Goal: Task Accomplishment & Management: Manage account settings

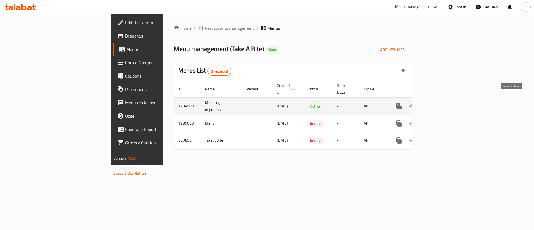
click at [443, 103] on icon "enhanced table" at bounding box center [439, 106] width 7 height 7
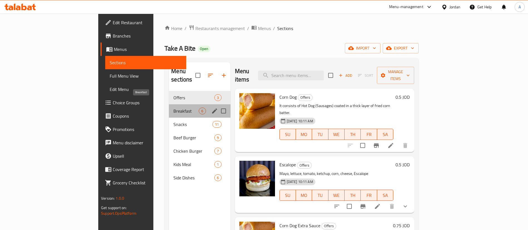
click at [173, 108] on span "Breakfast" at bounding box center [185, 111] width 25 height 7
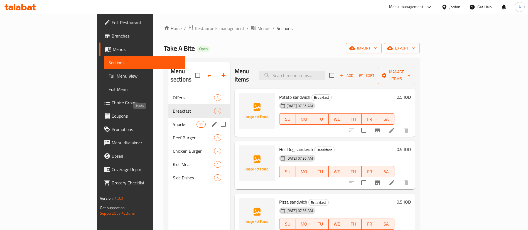
click at [173, 121] on span "Snacks" at bounding box center [185, 124] width 24 height 7
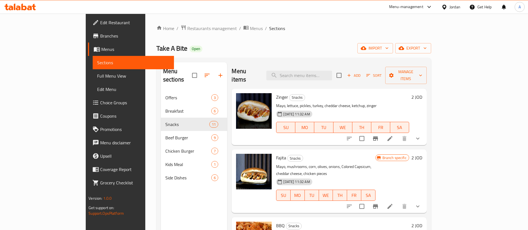
click at [421, 135] on icon "show more" at bounding box center [417, 138] width 7 height 7
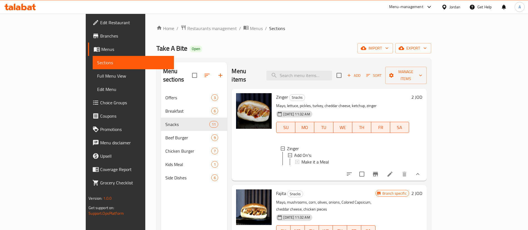
drag, startPoint x: 363, startPoint y: 160, endPoint x: 469, endPoint y: 173, distance: 106.8
click at [392, 173] on icon at bounding box center [389, 174] width 5 height 5
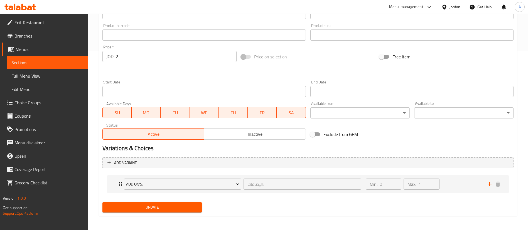
scroll to position [180, 0]
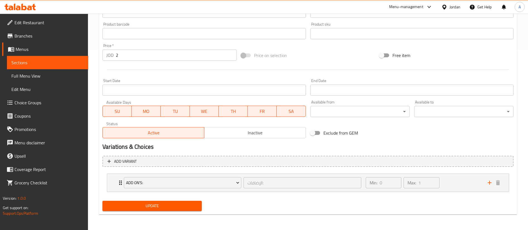
click at [466, 170] on nav "Add On's: الإضافات: ​ Min: 0 ​ Max: 1 ​ Make it a Meal (ID: 1645024643) 1 JOD N…" at bounding box center [307, 182] width 411 height 27
click at [464, 180] on div "Min: 0 ​ Max: 1 ​" at bounding box center [423, 183] width 122 height 18
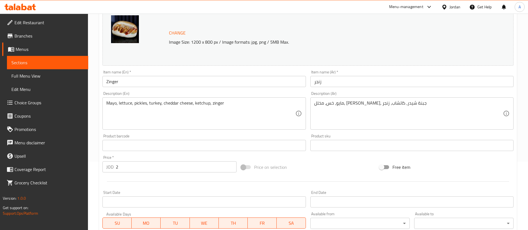
scroll to position [0, 0]
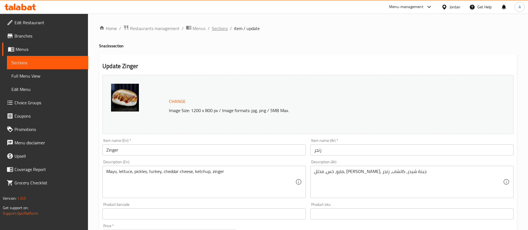
click at [214, 25] on span "Sections" at bounding box center [220, 28] width 16 height 7
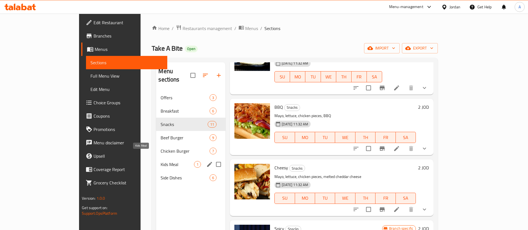
click at [161, 161] on span "Kids Meal" at bounding box center [177, 164] width 33 height 7
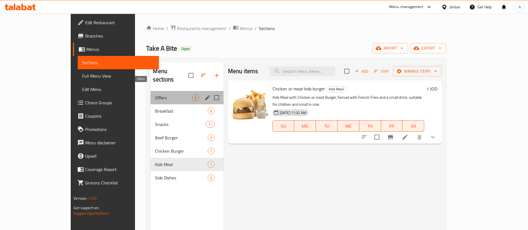
click at [155, 94] on span "Offers" at bounding box center [173, 97] width 37 height 7
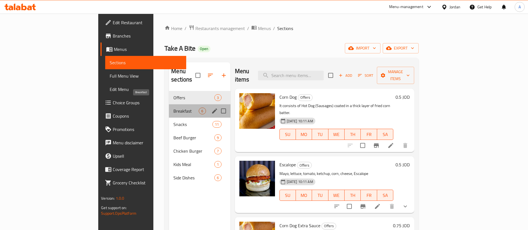
click at [173, 108] on span "Breakfast" at bounding box center [185, 111] width 25 height 7
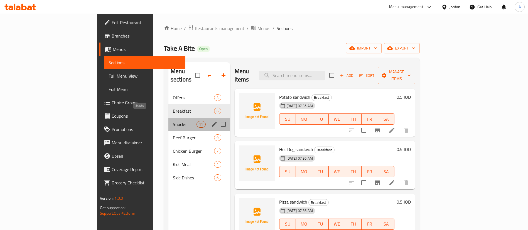
click at [173, 121] on span "Snacks" at bounding box center [185, 124] width 24 height 7
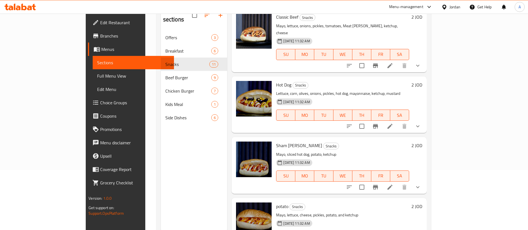
scroll to position [78, 0]
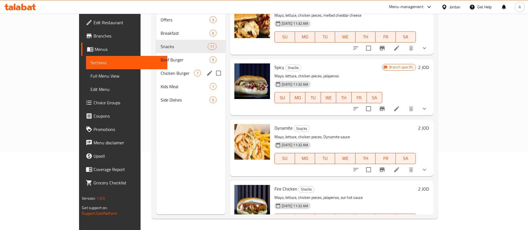
click at [156, 55] on div "Beef Burger 9" at bounding box center [190, 59] width 69 height 13
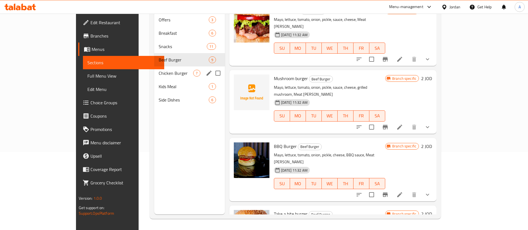
click at [154, 70] on div "Chicken Burger 7" at bounding box center [189, 73] width 71 height 13
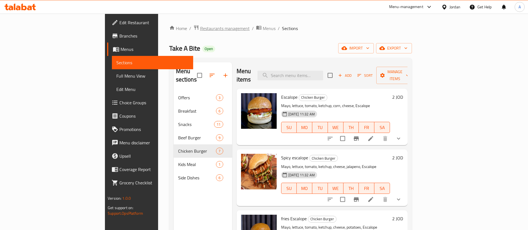
click at [200, 30] on span "Restaurants management" at bounding box center [225, 28] width 50 height 7
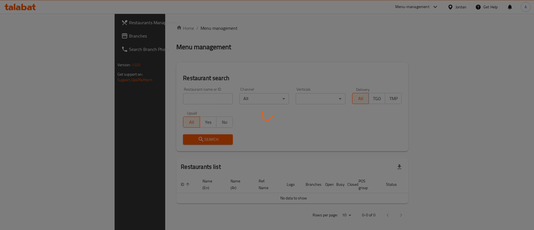
click at [158, 102] on div at bounding box center [267, 115] width 534 height 230
click at [158, 101] on div at bounding box center [267, 115] width 534 height 230
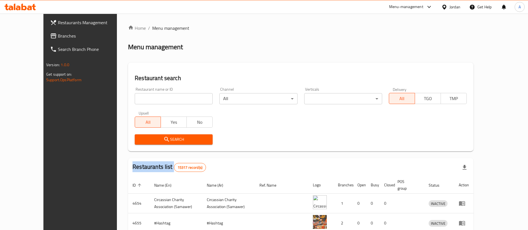
click at [158, 101] on div "Home / Menu management Menu management Restaurant search Restaurant name or ID …" at bounding box center [300, 199] width 345 height 349
click at [158, 101] on input "search" at bounding box center [174, 98] width 78 height 11
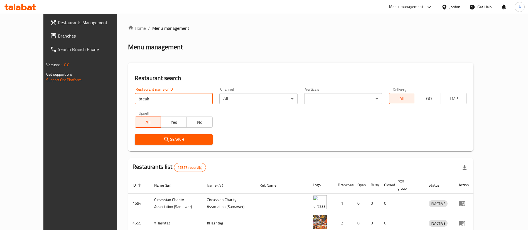
type input "break time"
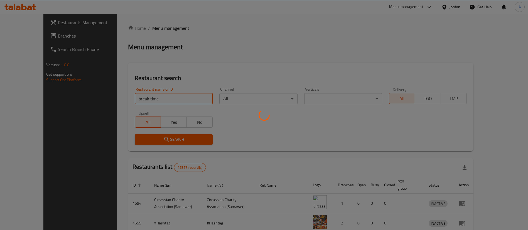
click button "Search" at bounding box center [174, 139] width 78 height 10
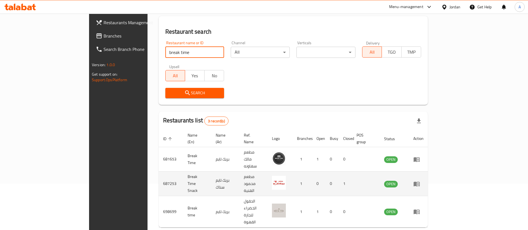
scroll to position [47, 0]
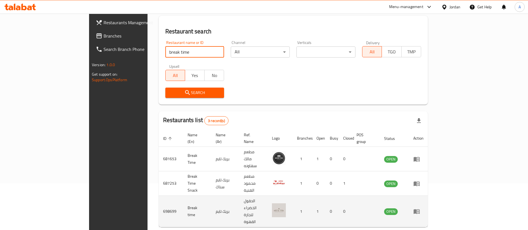
click at [420, 210] on icon "enhanced table" at bounding box center [417, 212] width 6 height 5
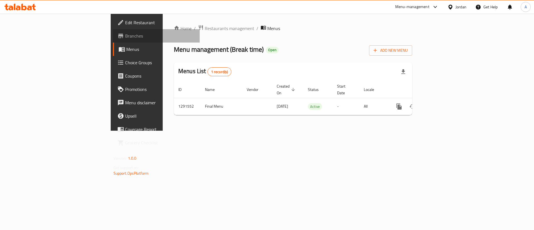
click at [113, 42] on link "Branches" at bounding box center [156, 35] width 87 height 13
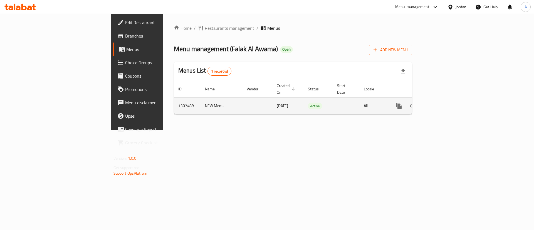
click at [442, 104] on icon "enhanced table" at bounding box center [439, 106] width 5 height 5
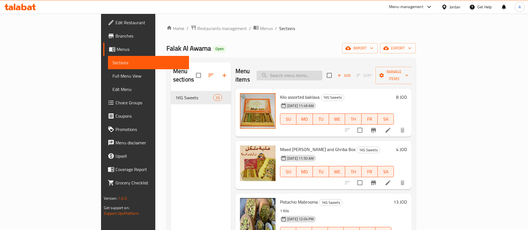
click at [322, 71] on input "search" at bounding box center [290, 76] width 66 height 10
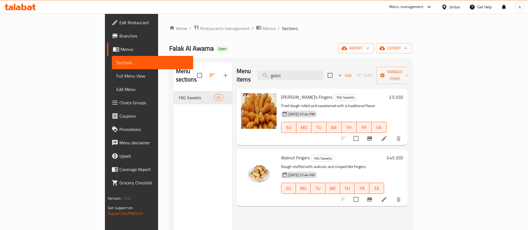
type input "اصابع"
click at [387, 196] on icon at bounding box center [384, 199] width 7 height 7
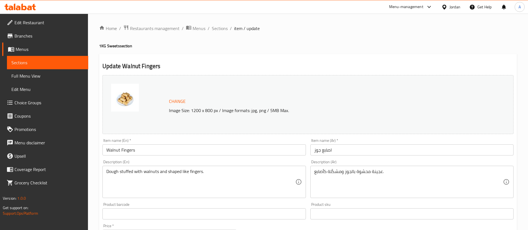
click at [352, 142] on div "Item name (Ar)   * اصابع جوز Item name (Ar) *" at bounding box center [411, 147] width 203 height 17
click at [350, 147] on input "اصابع جوز" at bounding box center [411, 149] width 203 height 11
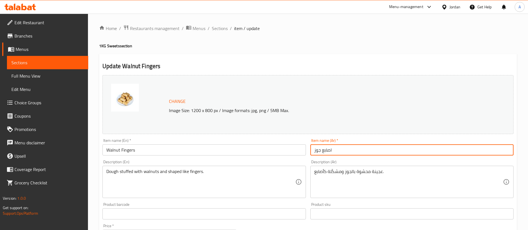
click at [350, 147] on input "اصابع جوز" at bounding box center [411, 149] width 203 height 11
paste input "صابع كاجو"
click at [350, 148] on input "اصابع اصابع كاجو" at bounding box center [411, 149] width 203 height 11
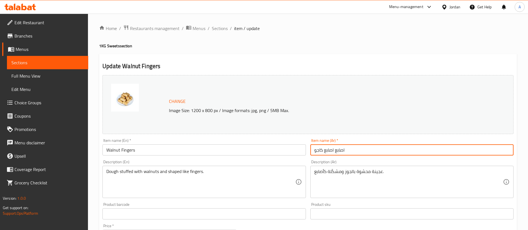
click at [350, 148] on input "اصابع اصابع كاجو" at bounding box center [411, 149] width 203 height 11
paste input "text"
type input "اصابع كاجو"
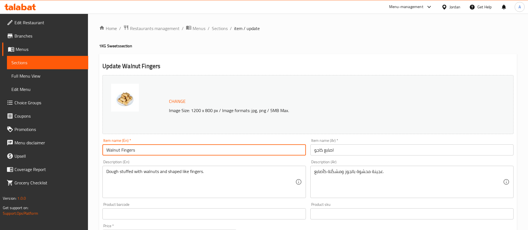
drag, startPoint x: 140, startPoint y: 149, endPoint x: 81, endPoint y: 147, distance: 59.3
click at [81, 148] on div "Edit Restaurant Branches Menus Sections Full Menu View Edit Menu Choice Groups …" at bounding box center [264, 208] width 528 height 388
paste input "cashew f"
drag, startPoint x: 109, startPoint y: 151, endPoint x: 105, endPoint y: 151, distance: 4.5
click at [105, 151] on input "cashew fingers" at bounding box center [203, 149] width 203 height 11
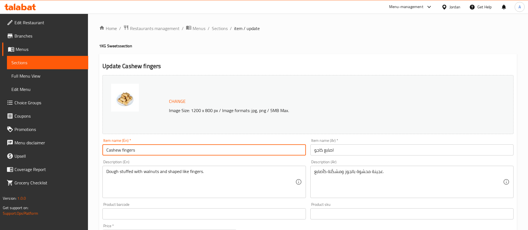
click at [123, 151] on input "Cashew fingers" at bounding box center [203, 149] width 203 height 11
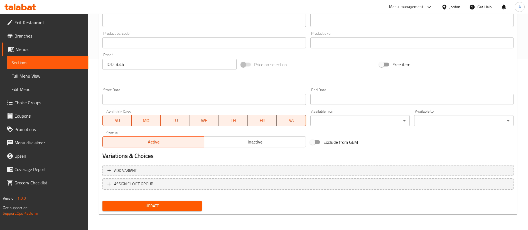
type input "Cashew Fingers"
click at [144, 209] on span "Update" at bounding box center [152, 206] width 90 height 7
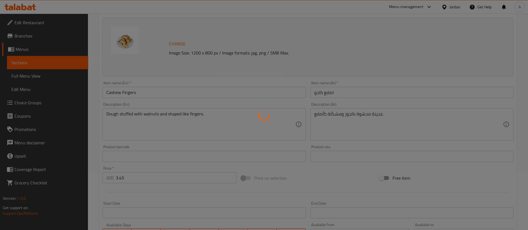
scroll to position [46, 0]
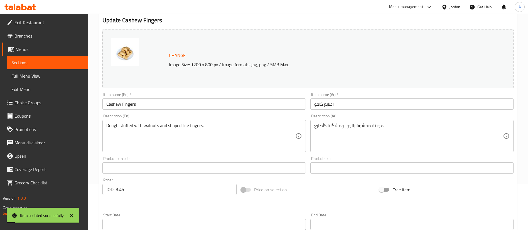
click at [104, 127] on div "Dough stuffed with walnuts and shaped like fingers. Description (En)" at bounding box center [203, 136] width 203 height 32
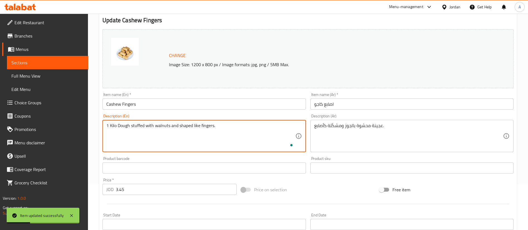
type textarea "1 Kilo Dough stuffed with walnuts and shaped like fingers."
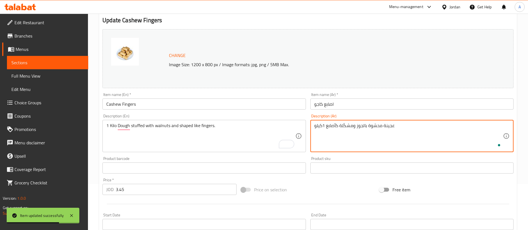
type textarea "عجينة محشوة بالجوز ومشكّلة كأصابع 1كيلو"
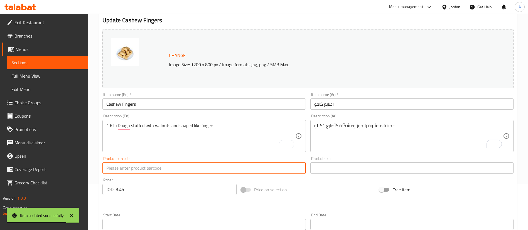
drag, startPoint x: 148, startPoint y: 193, endPoint x: 92, endPoint y: 195, distance: 56.8
click at [92, 195] on div "Home / Restaurants management / Menus / Sections / item / update 1KG Sweets sec…" at bounding box center [308, 162] width 440 height 388
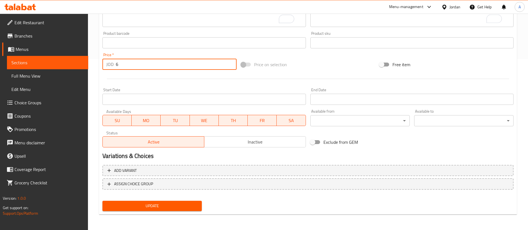
type input "6"
click at [155, 199] on div "Change Image Size: 1200 x 800 px / Image formats: jpg, png / 5MB Max. Item name…" at bounding box center [308, 58] width 416 height 312
click at [155, 208] on span "Update" at bounding box center [152, 206] width 90 height 7
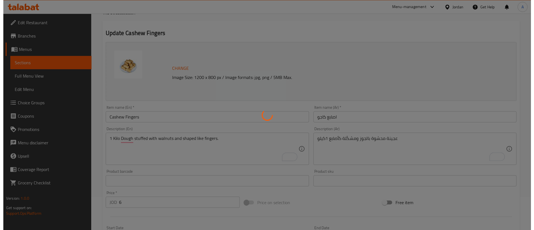
scroll to position [0, 0]
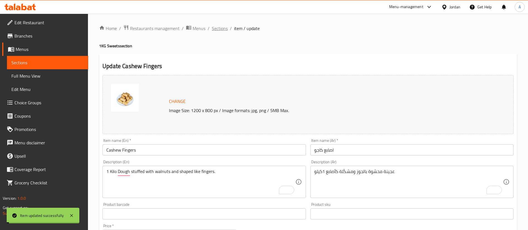
click at [217, 28] on span "Sections" at bounding box center [220, 28] width 16 height 7
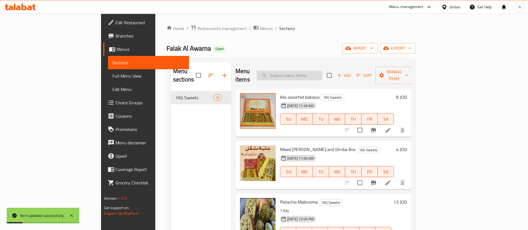
drag, startPoint x: 328, startPoint y: 77, endPoint x: 334, endPoint y: 70, distance: 9.1
click at [329, 75] on div "Menu items Add Sort Manage items" at bounding box center [323, 75] width 176 height 26
click at [322, 71] on input "search" at bounding box center [290, 76] width 66 height 10
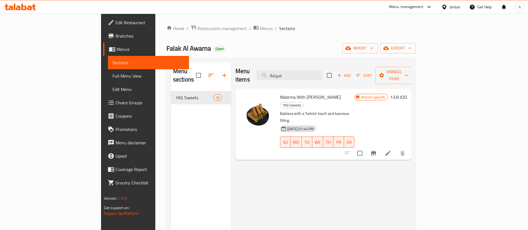
type input "مبرمة"
click at [396, 148] on li at bounding box center [388, 153] width 16 height 10
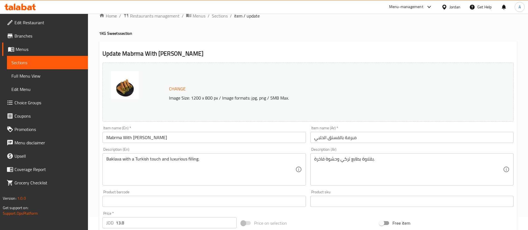
scroll to position [171, 0]
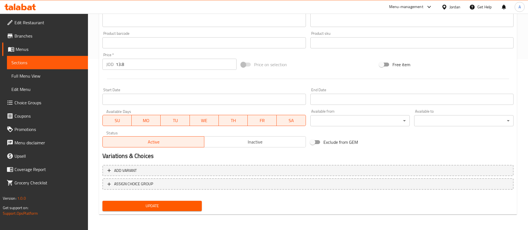
click at [267, 143] on span "Inactive" at bounding box center [255, 142] width 97 height 8
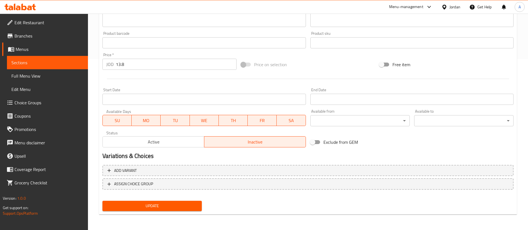
drag, startPoint x: 150, startPoint y: 208, endPoint x: 155, endPoint y: 204, distance: 7.0
click at [150, 208] on span "Update" at bounding box center [152, 206] width 90 height 7
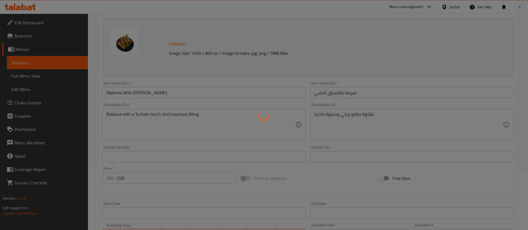
scroll to position [0, 0]
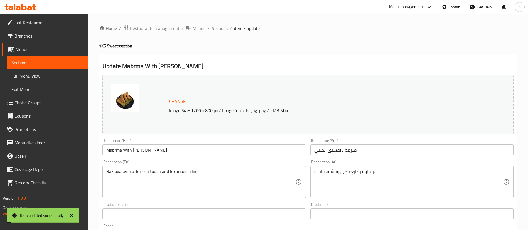
drag, startPoint x: 123, startPoint y: 148, endPoint x: 119, endPoint y: 148, distance: 3.9
click at [119, 148] on input "Mabrma With Halabi Pistachio" at bounding box center [203, 149] width 203 height 11
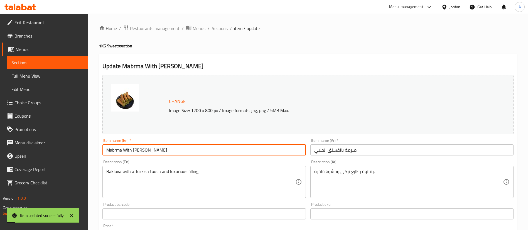
click at [133, 152] on input "Mabrma With Halabi Pistachio" at bounding box center [203, 149] width 203 height 11
click at [134, 152] on input "Mabrma With Halabi Pistachio" at bounding box center [203, 149] width 203 height 11
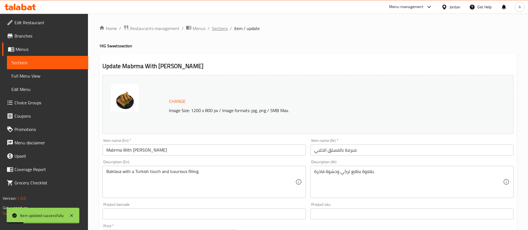
drag, startPoint x: 226, startPoint y: 28, endPoint x: 265, endPoint y: 55, distance: 47.8
click at [225, 28] on span "Sections" at bounding box center [220, 28] width 16 height 7
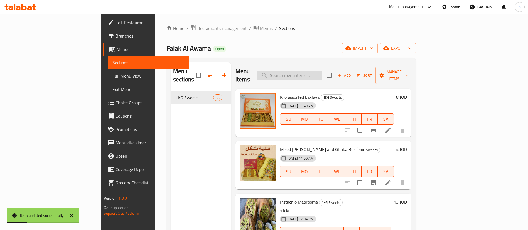
click at [303, 63] on div "Menu items Add Sort Manage items" at bounding box center [323, 75] width 176 height 26
click at [314, 72] on input "search" at bounding box center [290, 76] width 66 height 10
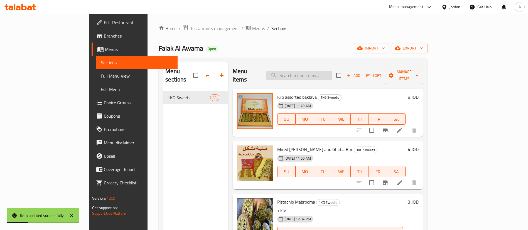
paste input "Mabrma With Halabi Pistachio"
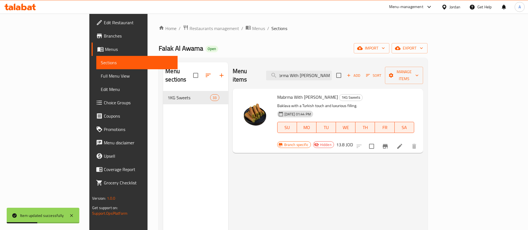
type input "Mabrma With Halabi Pistachio"
click at [389, 143] on icon "Branch-specific-item" at bounding box center [385, 146] width 7 height 7
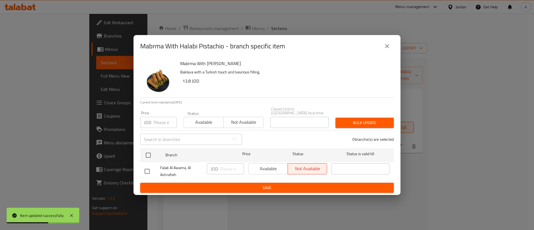
click at [390, 52] on button "close" at bounding box center [387, 46] width 13 height 13
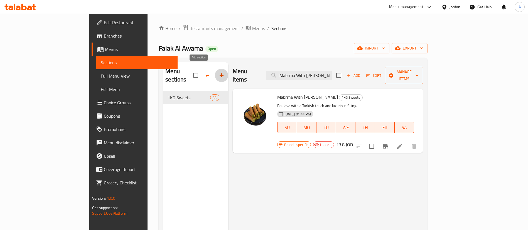
click at [218, 72] on icon "button" at bounding box center [221, 75] width 7 height 7
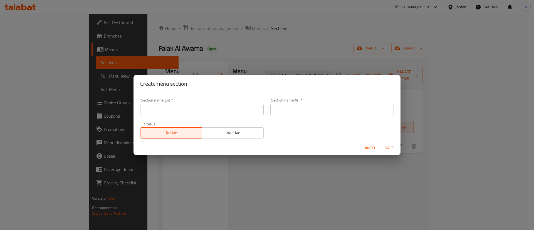
click at [215, 100] on div "Section name(En)   * Section name(En) *" at bounding box center [202, 106] width 124 height 17
click at [215, 110] on input "text" at bounding box center [202, 109] width 124 height 11
type input "1/2 Kilo"
type input "1/2 كيلو"
click at [389, 146] on span "Save" at bounding box center [389, 148] width 13 height 7
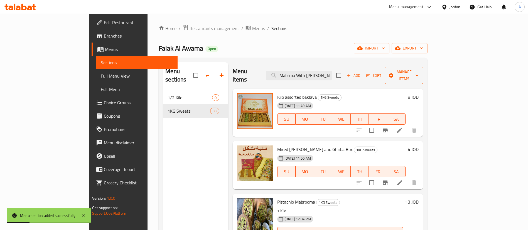
click at [423, 75] on button "Manage items" at bounding box center [404, 75] width 38 height 17
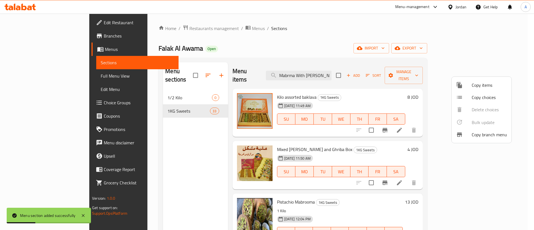
click at [464, 84] on div at bounding box center [464, 85] width 16 height 7
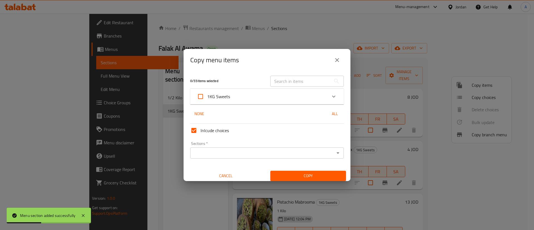
click at [232, 95] on div "1KG Sweets" at bounding box center [262, 96] width 130 height 13
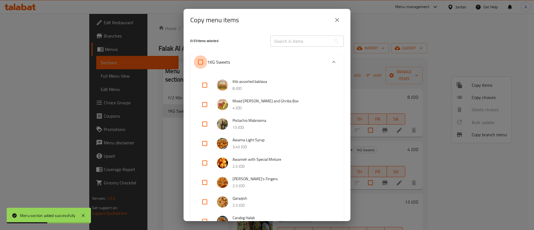
click at [200, 62] on input "1KG Sweets" at bounding box center [200, 61] width 13 height 13
checkbox input "true"
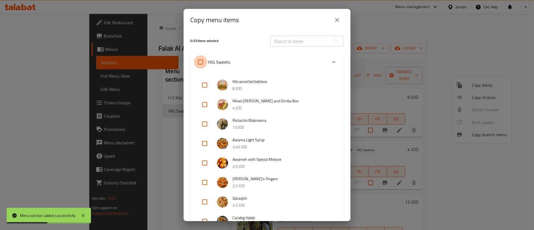
checkbox input "true"
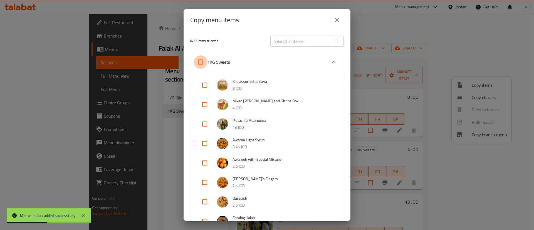
checkbox input "true"
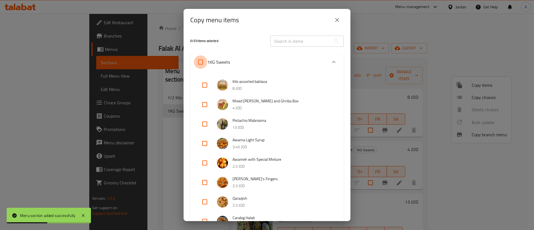
checkbox input "true"
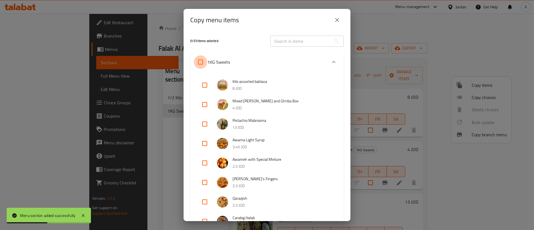
checkbox input "true"
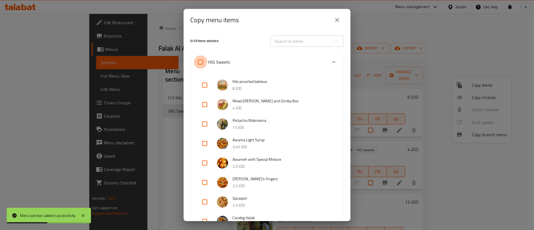
checkbox input "true"
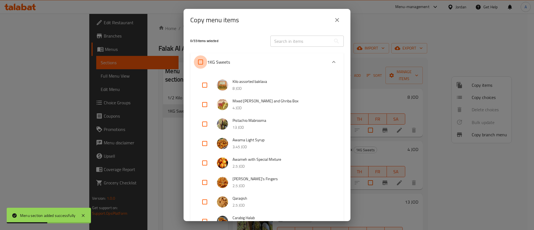
checkbox input "true"
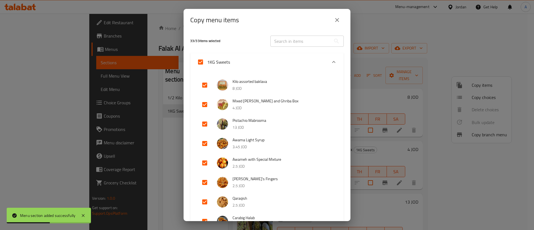
click at [245, 62] on div "1KG Sweets" at bounding box center [262, 61] width 130 height 13
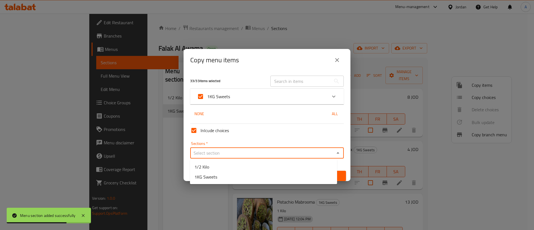
drag, startPoint x: 316, startPoint y: 153, endPoint x: 308, endPoint y: 159, distance: 9.4
click at [316, 153] on input "Sections   *" at bounding box center [262, 153] width 141 height 8
drag, startPoint x: 257, startPoint y: 175, endPoint x: 258, endPoint y: 165, distance: 10.7
click at [258, 165] on ul "1/2 Kilo 1KG Sweets" at bounding box center [263, 172] width 147 height 24
click at [258, 165] on li "1/2 Kilo" at bounding box center [263, 167] width 147 height 10
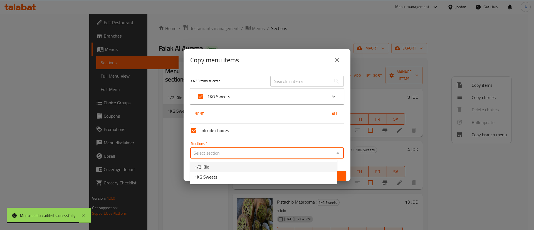
type input "1/2 Kilo"
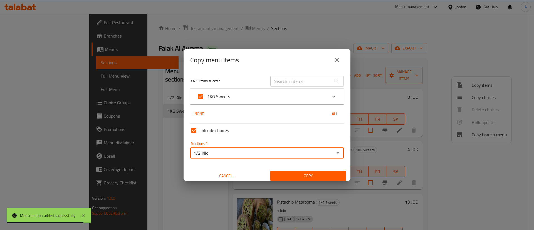
click at [299, 173] on span "Copy" at bounding box center [308, 176] width 67 height 7
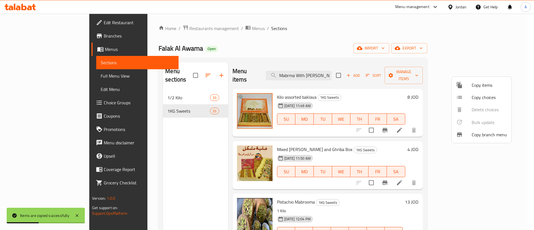
click at [271, 38] on div at bounding box center [267, 115] width 534 height 230
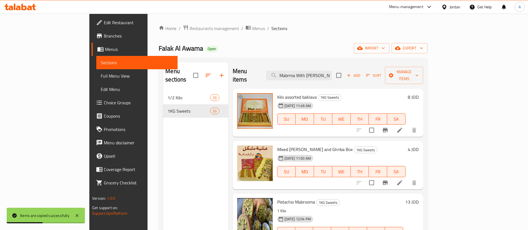
click at [376, 51] on div "Falak Al Awama Open import export" at bounding box center [293, 48] width 269 height 10
click at [403, 127] on icon at bounding box center [399, 130] width 7 height 7
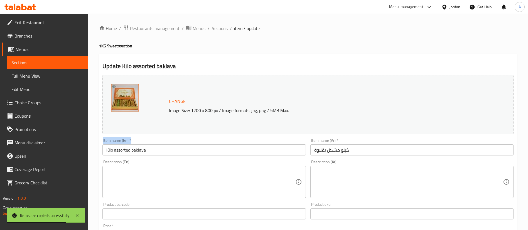
drag, startPoint x: 102, startPoint y: 150, endPoint x: 107, endPoint y: 150, distance: 4.7
click at [103, 150] on div "Item name (En)   * Kilo assorted baklava Item name (En) *" at bounding box center [204, 146] width 208 height 21
click at [107, 150] on input "Kilo assorted baklava" at bounding box center [203, 149] width 203 height 11
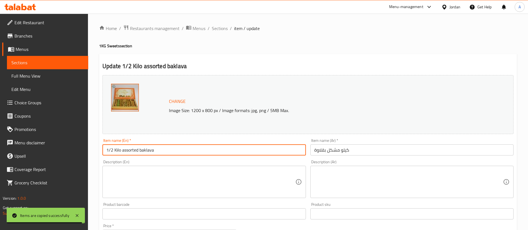
type input "1/2 Kilo assorted baklava"
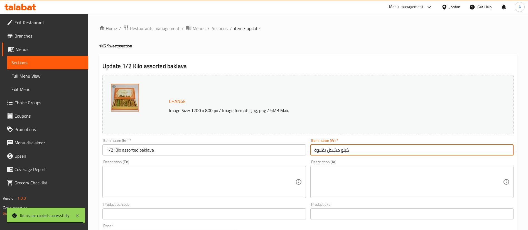
click at [377, 150] on input "كيلو مشكل بقلاوة" at bounding box center [411, 149] width 203 height 11
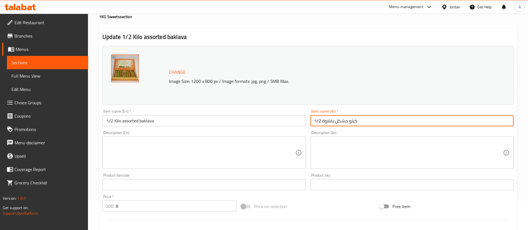
scroll to position [42, 0]
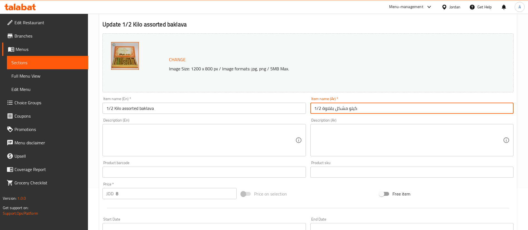
type input "كيلو مشكل بقلاوة 1/2"
drag, startPoint x: 143, startPoint y: 193, endPoint x: 95, endPoint y: 196, distance: 48.2
click at [95, 196] on div "Home / Restaurants management / Menus / Sections / item / update 1KG Sweets sec…" at bounding box center [308, 166] width 440 height 388
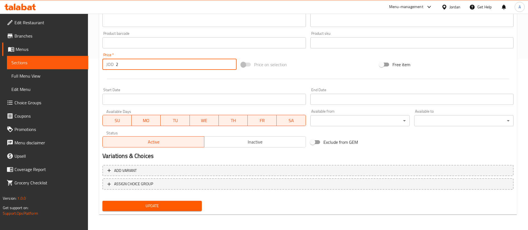
type input "2"
drag, startPoint x: 143, startPoint y: 215, endPoint x: 145, endPoint y: 207, distance: 8.0
click at [142, 212] on div "Home / Restaurants management / Menus / Sections / item / update 1KG Sweets sec…" at bounding box center [308, 36] width 418 height 365
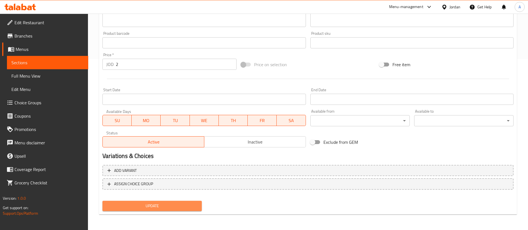
drag, startPoint x: 145, startPoint y: 207, endPoint x: 147, endPoint y: 204, distance: 4.0
click at [145, 207] on span "Update" at bounding box center [152, 206] width 90 height 7
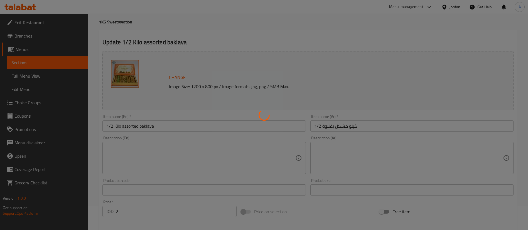
scroll to position [0, 0]
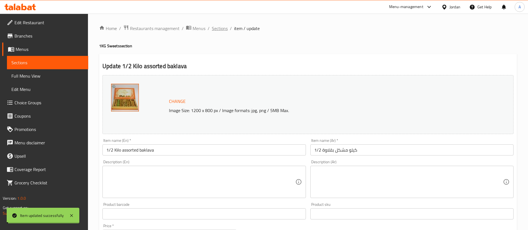
click at [215, 30] on span "Sections" at bounding box center [220, 28] width 16 height 7
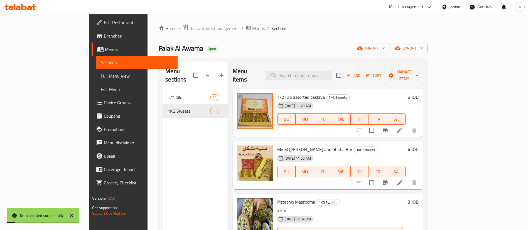
click at [419, 146] on h6 "4 JOD" at bounding box center [413, 150] width 11 height 8
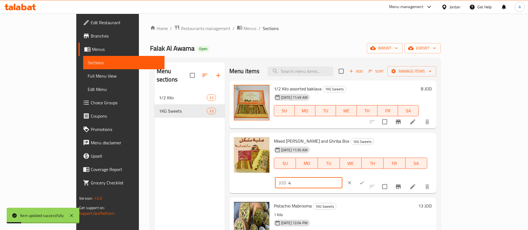
drag, startPoint x: 438, startPoint y: 144, endPoint x: 391, endPoint y: 144, distance: 46.8
click at [399, 144] on div "Mixed Barazek and Ghriba Box 1KG Sweets 28-08-2025 11:50 AM SU MO TU WE TH FR S…" at bounding box center [353, 163] width 162 height 56
type input "2"
click at [368, 177] on button "ok" at bounding box center [362, 183] width 12 height 12
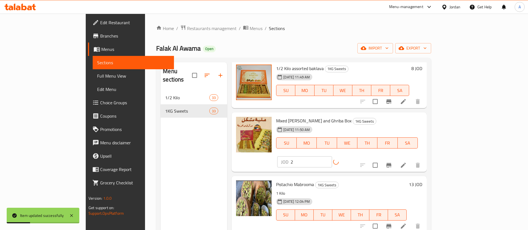
scroll to position [42, 0]
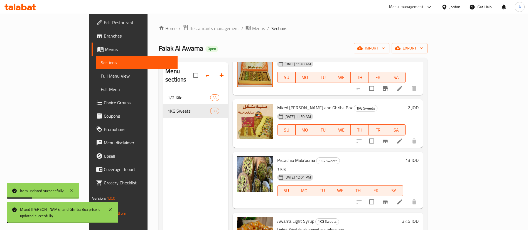
click at [419, 156] on h6 "13 JOD" at bounding box center [411, 160] width 13 height 8
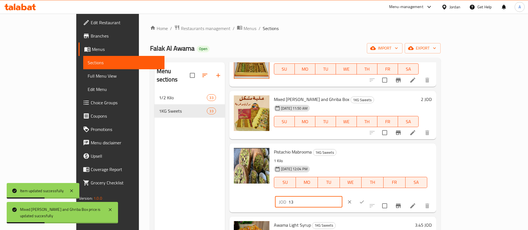
drag, startPoint x: 452, startPoint y: 154, endPoint x: 267, endPoint y: 142, distance: 185.5
click at [326, 156] on div "Pistachio Mabrooma 1KG Sweets 1 Kilo 28-08-2025 12:04 PM SU MO TU WE TH FR SA J…" at bounding box center [353, 178] width 162 height 64
type input "6.5"
click at [368, 196] on button "ok" at bounding box center [362, 202] width 12 height 12
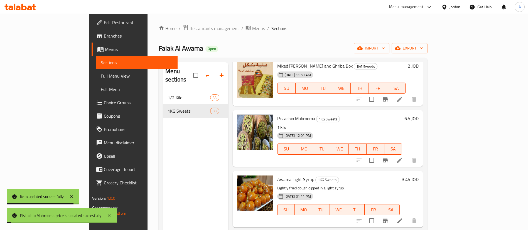
scroll to position [125, 0]
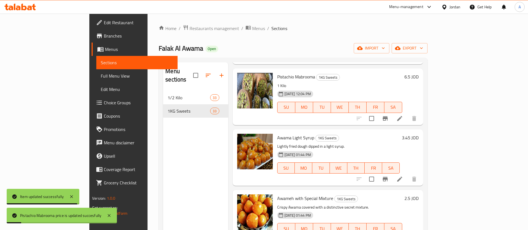
click at [419, 134] on h6 "3.45 JOD" at bounding box center [410, 138] width 17 height 8
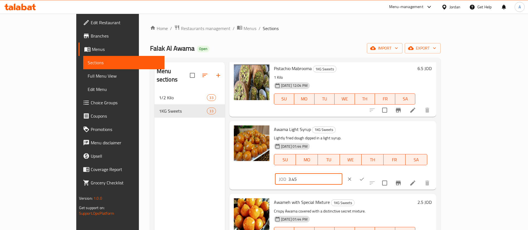
drag, startPoint x: 434, startPoint y: 132, endPoint x: 412, endPoint y: 136, distance: 22.0
click at [342, 174] on div "JOD 3.45 ​" at bounding box center [308, 179] width 67 height 11
type input "1.725"
drag, startPoint x: 496, startPoint y: 132, endPoint x: 495, endPoint y: 127, distance: 4.5
click at [368, 173] on button "ok" at bounding box center [362, 179] width 12 height 12
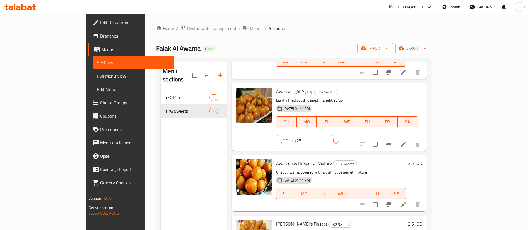
scroll to position [209, 0]
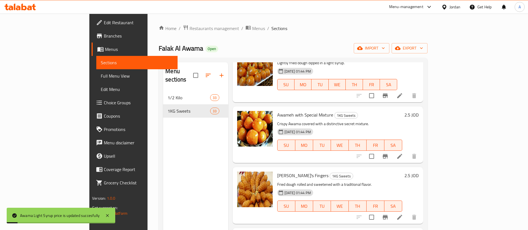
click at [419, 111] on h6 "2.5 JOD" at bounding box center [411, 115] width 14 height 8
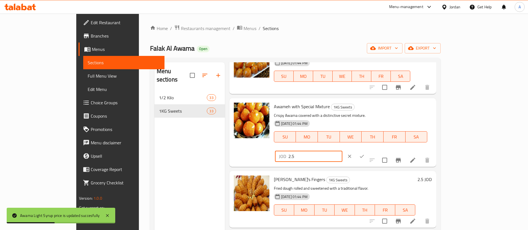
drag, startPoint x: 447, startPoint y: 110, endPoint x: 324, endPoint y: 108, distance: 123.0
click at [330, 109] on div "Awameh with Special Mixture 1KG Sweets Crispy Awama covered with a distinctive …" at bounding box center [353, 132] width 162 height 64
type input "1.25"
click at [368, 150] on button "ok" at bounding box center [362, 156] width 12 height 12
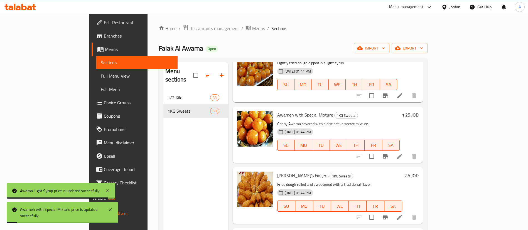
click at [419, 172] on h6 "2.5 JOD" at bounding box center [411, 176] width 14 height 8
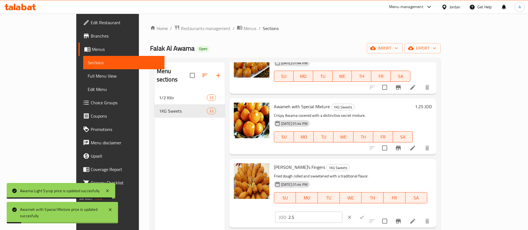
drag, startPoint x: 419, startPoint y: 169, endPoint x: 368, endPoint y: 169, distance: 50.7
click at [369, 169] on div "Zainab's Fingers 1KG Sweets Fried dough rolled and sweetened with a traditional…" at bounding box center [353, 193] width 162 height 64
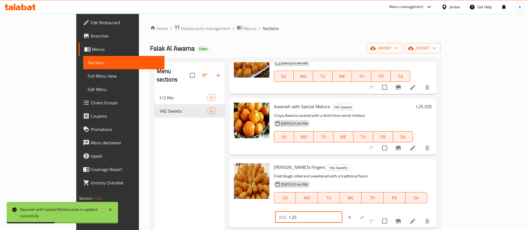
type input "1.25"
click at [368, 211] on button "ok" at bounding box center [362, 217] width 12 height 12
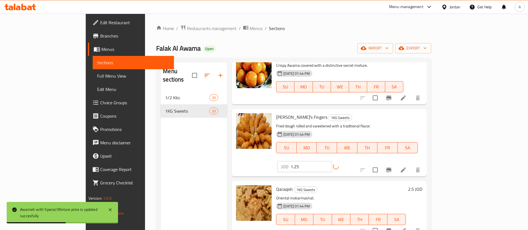
scroll to position [292, 0]
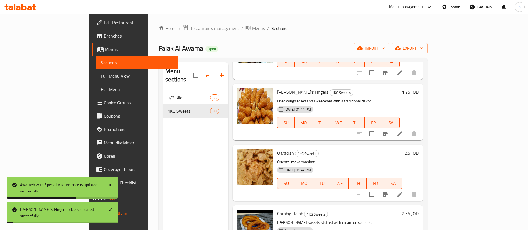
click at [419, 149] on div "2.5 JOD" at bounding box center [410, 153] width 16 height 8
click at [419, 149] on h6 "2.5 JOD" at bounding box center [411, 153] width 14 height 8
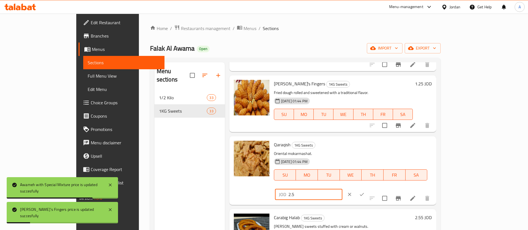
drag, startPoint x: 440, startPoint y: 148, endPoint x: 394, endPoint y: 147, distance: 46.2
click at [394, 147] on div "Qaraqish 1KG Sweets Oriental mokarmashat. 24-08-2025 01:44 PM SU MO TU WE TH FR…" at bounding box center [353, 171] width 162 height 64
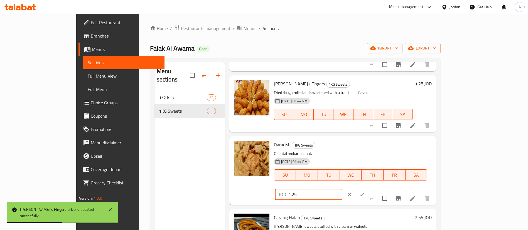
type input "1.25"
click at [365, 192] on icon "ok" at bounding box center [362, 195] width 6 height 6
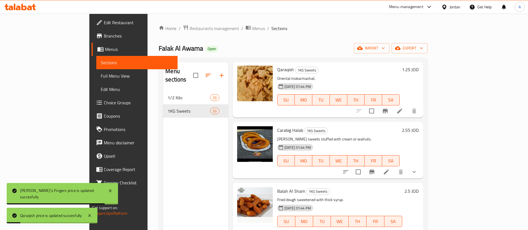
scroll to position [334, 0]
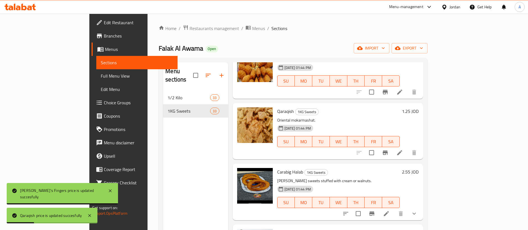
click at [419, 168] on h6 "2.55 JOD" at bounding box center [410, 172] width 17 height 8
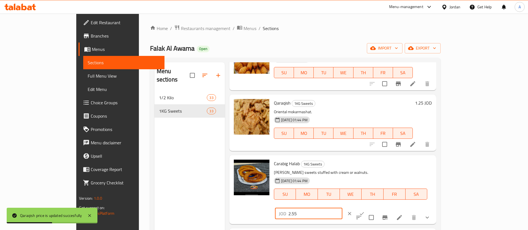
drag, startPoint x: 363, startPoint y: 159, endPoint x: 335, endPoint y: 141, distance: 33.1
click at [363, 159] on div "Carabig Halab 1KG Sweets Shami sweets stuffed with cream or walnuts. 24-08-2025…" at bounding box center [353, 190] width 162 height 64
type input "1.25"
click at [368, 208] on button "ok" at bounding box center [362, 214] width 12 height 12
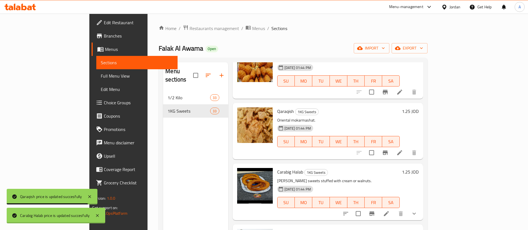
scroll to position [376, 0]
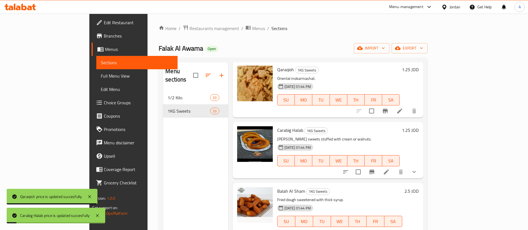
click at [419, 187] on h6 "2.5 JOD" at bounding box center [411, 191] width 14 height 8
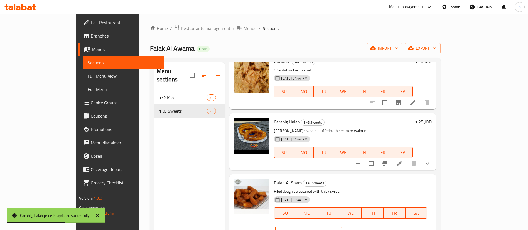
drag, startPoint x: 433, startPoint y: 187, endPoint x: 382, endPoint y: 193, distance: 51.2
click at [383, 192] on div "Balah Al Sham 1KG Sweets Fried dough sweetened with thick syrup. 24-08-2025 01:…" at bounding box center [353, 209] width 162 height 64
type input "1.25"
click at [368, 227] on button "ok" at bounding box center [362, 233] width 12 height 12
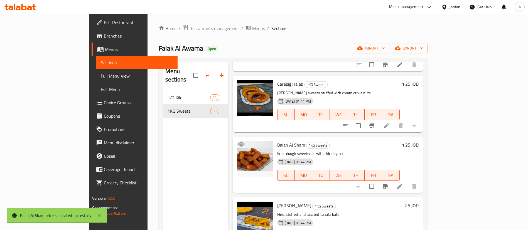
scroll to position [459, 0]
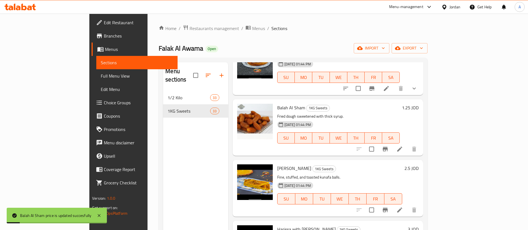
click at [419, 164] on h6 "2.5 JOD" at bounding box center [411, 168] width 14 height 8
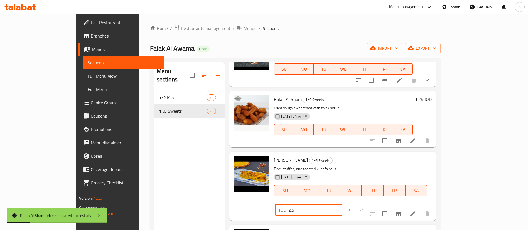
drag, startPoint x: 445, startPoint y: 163, endPoint x: 398, endPoint y: 160, distance: 47.4
click at [400, 161] on div "Dahdah Kunayef 1KG Sweets Fine, stuffed, and toasted kunafa balls. 24-08-2025 0…" at bounding box center [353, 186] width 162 height 64
type input "1.25"
click at [364, 208] on icon "ok" at bounding box center [362, 209] width 4 height 3
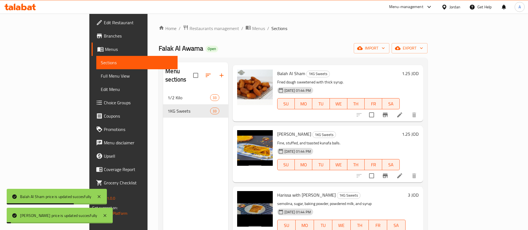
scroll to position [543, 0]
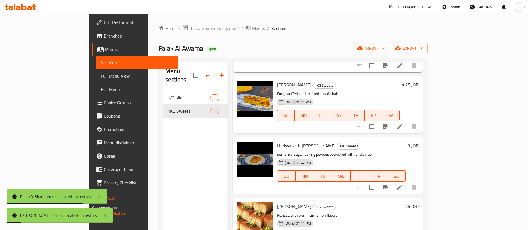
click at [405, 142] on h6 "Harissa with Baladi Ghee 1KG Sweets" at bounding box center [341, 146] width 128 height 8
click at [419, 142] on h6 "3 JOD" at bounding box center [413, 146] width 11 height 8
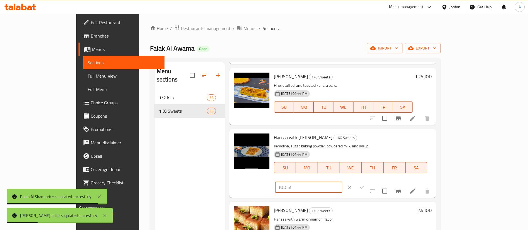
drag, startPoint x: 434, startPoint y: 140, endPoint x: 377, endPoint y: 141, distance: 57.9
click at [376, 141] on div "Harissa with Baladi Ghee 1KG Sweets semolina, sugar, baking powder, powdered mi…" at bounding box center [353, 163] width 162 height 64
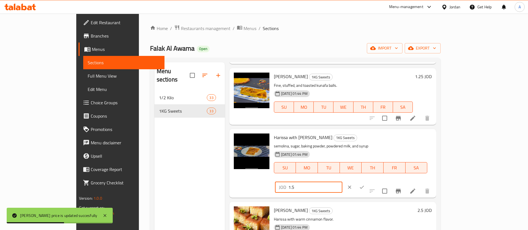
type input "1.5"
click at [368, 181] on button "ok" at bounding box center [362, 187] width 12 height 12
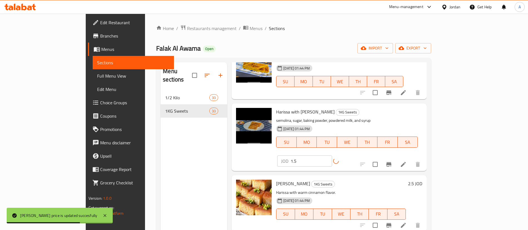
scroll to position [584, 0]
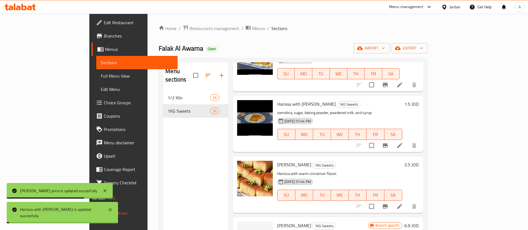
click at [419, 161] on h6 "2.5 JOD" at bounding box center [411, 165] width 14 height 8
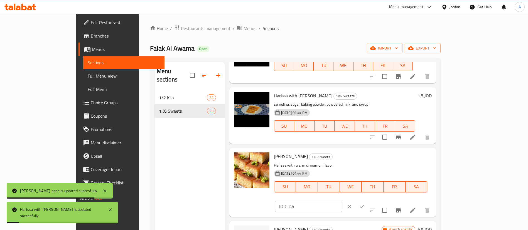
drag, startPoint x: 446, startPoint y: 156, endPoint x: 327, endPoint y: 155, distance: 119.4
click at [333, 158] on div "Cinnamon Harissa 1KG Sweets Harissa with warm cinnamon flavor. 24-08-2025 01:44…" at bounding box center [353, 182] width 162 height 64
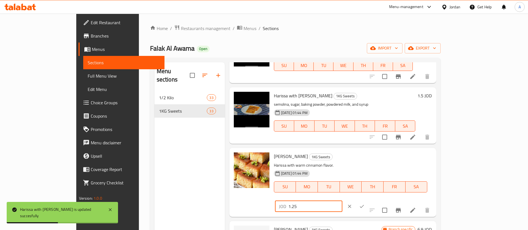
type input "1.25"
click at [365, 204] on icon "ok" at bounding box center [362, 207] width 6 height 6
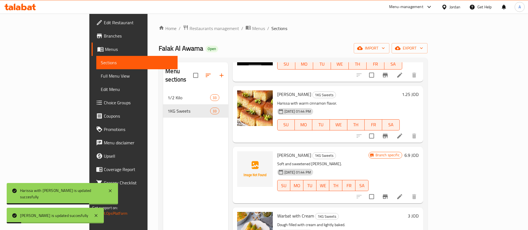
scroll to position [668, 0]
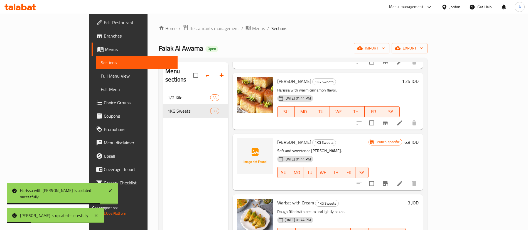
click at [419, 141] on div "Branch specific 6.9 JOD" at bounding box center [393, 162] width 50 height 48
click at [419, 138] on h6 "6.9 JOD" at bounding box center [411, 142] width 14 height 8
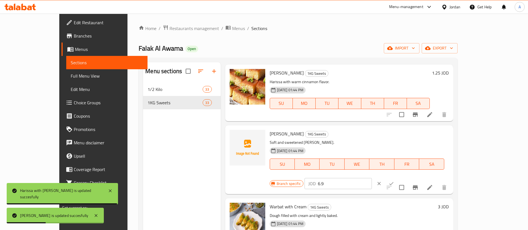
drag, startPoint x: 359, startPoint y: 136, endPoint x: 352, endPoint y: 133, distance: 7.6
click at [355, 135] on div "Shami Harissa 1KG Sweets Soft and sweetened Shami harissa. 24-08-2025 01:44 PM …" at bounding box center [358, 160] width 183 height 64
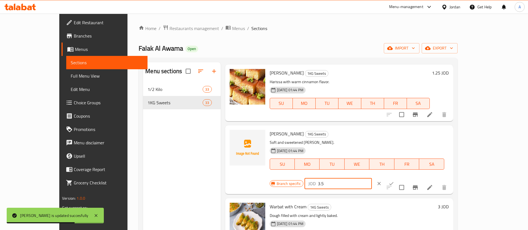
type input "3.5"
click at [397, 178] on button "ok" at bounding box center [391, 184] width 12 height 12
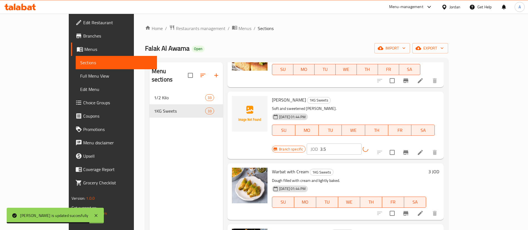
scroll to position [710, 0]
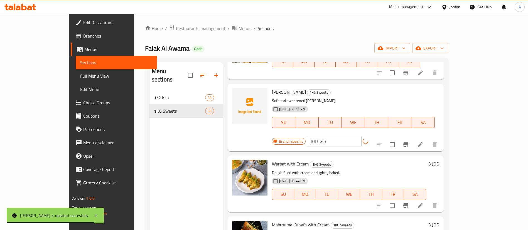
click at [439, 160] on h6 "3 JOD" at bounding box center [433, 164] width 11 height 8
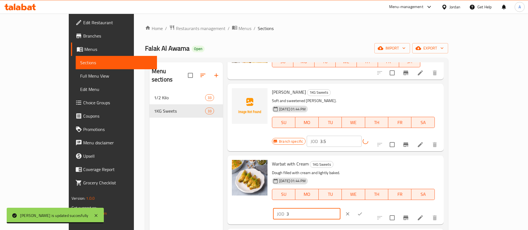
drag, startPoint x: 441, startPoint y: 157, endPoint x: 358, endPoint y: 147, distance: 83.8
click at [365, 158] on div "Warbat with Cream 1KG Sweets Dough filled with cream and lightly baked. 24-08-2…" at bounding box center [356, 190] width 172 height 64
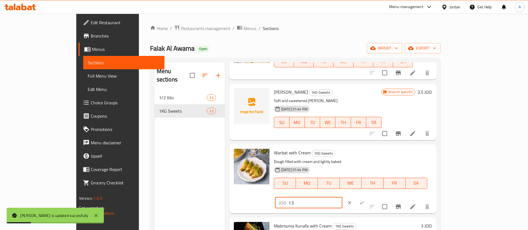
type input "1.5"
click at [368, 197] on button "ok" at bounding box center [362, 203] width 12 height 12
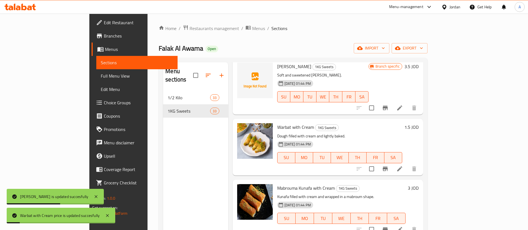
scroll to position [751, 0]
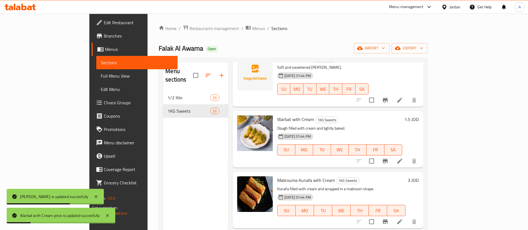
click at [419, 176] on h6 "3 JOD" at bounding box center [413, 180] width 11 height 8
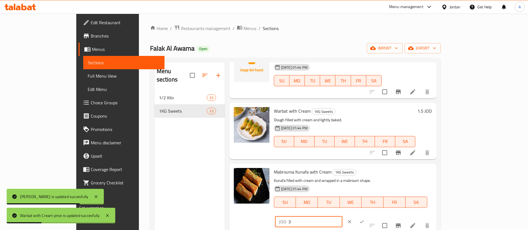
drag, startPoint x: 449, startPoint y: 176, endPoint x: 332, endPoint y: 177, distance: 117.2
click at [361, 177] on div "Mabrouma Kunafa with Cream 1KG Sweets Kunafa filled with cream and wrapped in a…" at bounding box center [353, 198] width 162 height 64
type input "1.5"
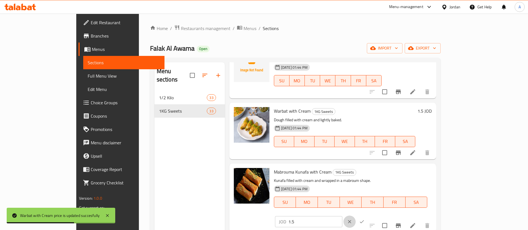
click at [356, 216] on button "clear" at bounding box center [349, 222] width 12 height 12
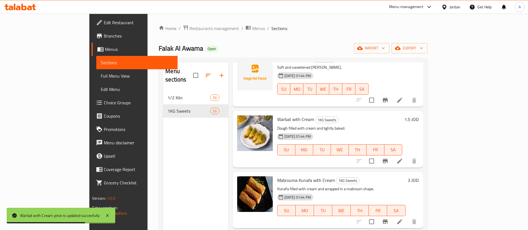
click at [419, 176] on h6 "3 JOD" at bounding box center [413, 180] width 11 height 8
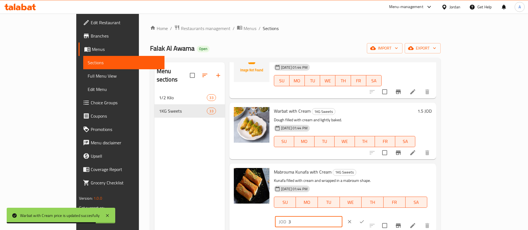
drag, startPoint x: 391, startPoint y: 177, endPoint x: 386, endPoint y: 177, distance: 5.3
click at [386, 177] on div "Mabrouma Kunafa with Cream 1KG Sweets Kunafa filled with cream and wrapped in a…" at bounding box center [353, 198] width 162 height 64
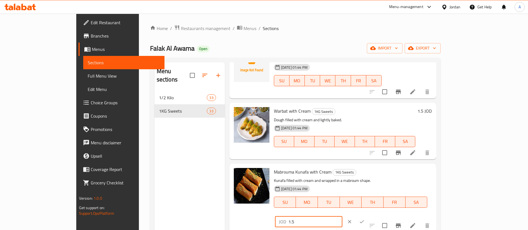
type input "1.5"
click at [365, 219] on icon "ok" at bounding box center [362, 222] width 6 height 6
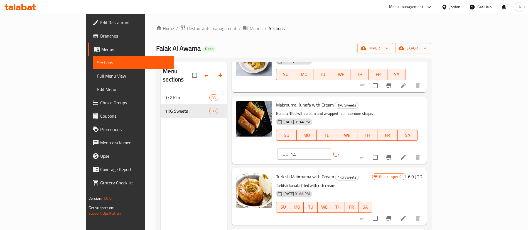
scroll to position [835, 0]
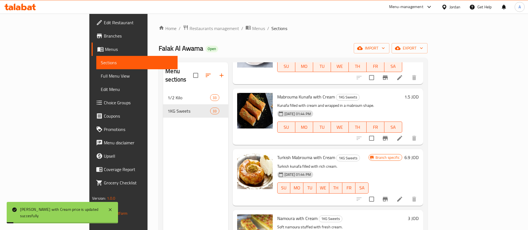
click at [419, 154] on h6 "6.9 JOD" at bounding box center [411, 158] width 14 height 8
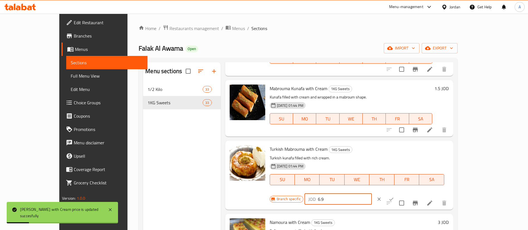
drag, startPoint x: 422, startPoint y: 150, endPoint x: 386, endPoint y: 148, distance: 35.9
click at [390, 193] on div "Branch specific JOD 6.9 ​" at bounding box center [338, 199] width 136 height 12
type input "3.5"
click at [394, 196] on icon "ok" at bounding box center [392, 199] width 6 height 6
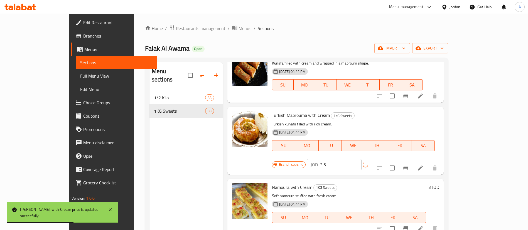
scroll to position [877, 0]
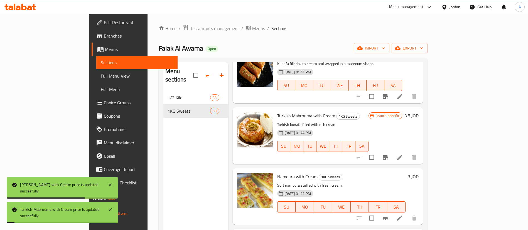
click at [419, 173] on h6 "3 JOD" at bounding box center [413, 177] width 11 height 8
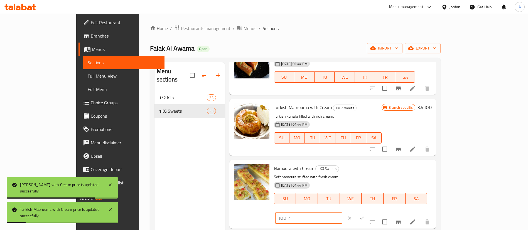
drag, startPoint x: 463, startPoint y: 168, endPoint x: 404, endPoint y: 168, distance: 59.0
click at [342, 213] on input "4" at bounding box center [315, 218] width 54 height 11
type input "4"
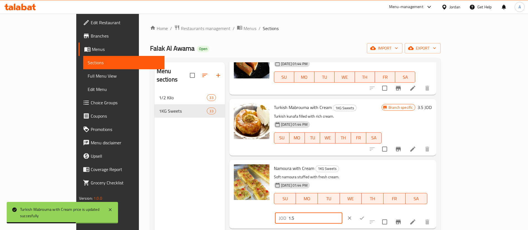
type input "1.5"
click at [365, 215] on icon "ok" at bounding box center [362, 218] width 6 height 6
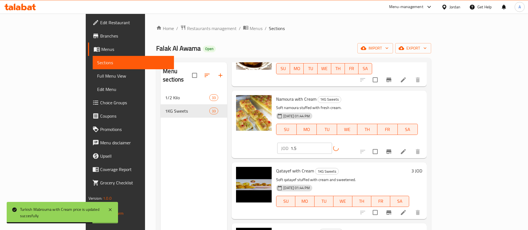
scroll to position [960, 0]
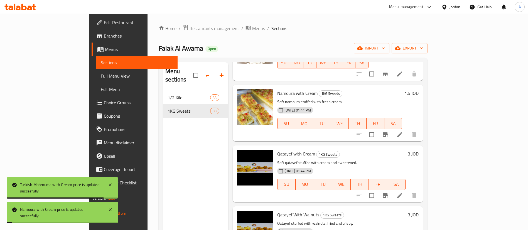
click at [419, 150] on h6 "3 JOD" at bounding box center [413, 154] width 11 height 8
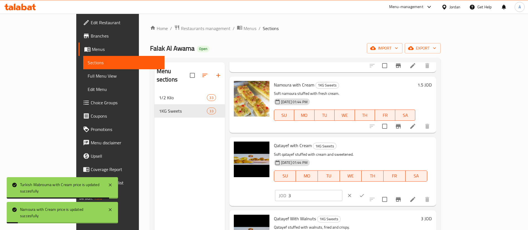
drag, startPoint x: 492, startPoint y: 148, endPoint x: 411, endPoint y: 154, distance: 80.6
click at [342, 190] on div "JOD 3 ​" at bounding box center [308, 195] width 67 height 11
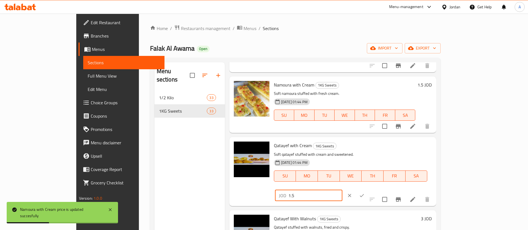
type input "1.5"
click at [364, 194] on icon "ok" at bounding box center [362, 195] width 4 height 3
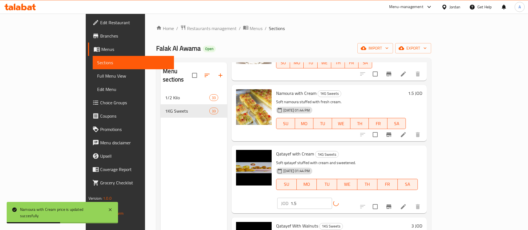
scroll to position [1002, 0]
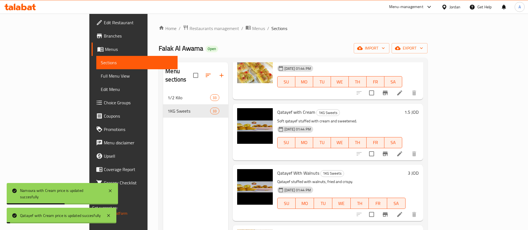
click at [419, 169] on h6 "3 JOD" at bounding box center [413, 173] width 11 height 8
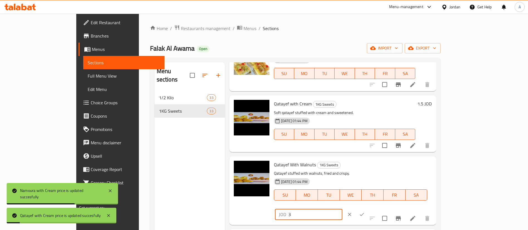
drag, startPoint x: 453, startPoint y: 166, endPoint x: 436, endPoint y: 168, distance: 17.3
click at [342, 209] on input "3" at bounding box center [315, 214] width 54 height 11
click at [342, 209] on div "JOD 3 ​" at bounding box center [308, 214] width 67 height 11
click at [408, 178] on div "Qatayef With Walnuts 1KG Sweets Qatayef stuffed with walnuts, fried and crispy.…" at bounding box center [353, 191] width 162 height 64
click at [342, 209] on input "3" at bounding box center [315, 214] width 54 height 11
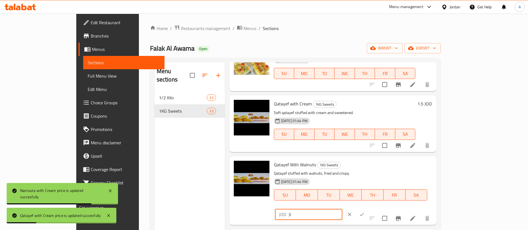
click at [342, 209] on input "3" at bounding box center [315, 214] width 54 height 11
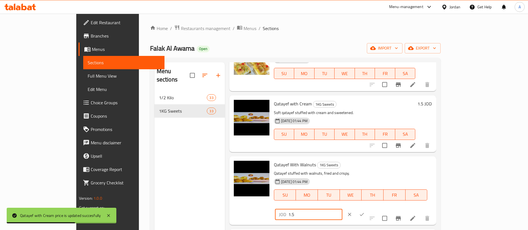
type input "1.5"
click at [365, 212] on icon "ok" at bounding box center [362, 215] width 6 height 6
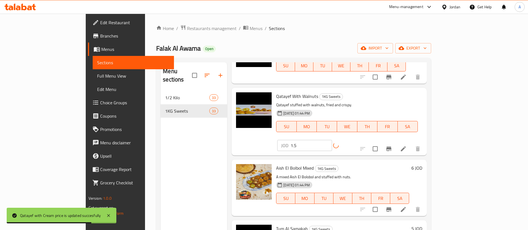
scroll to position [1085, 0]
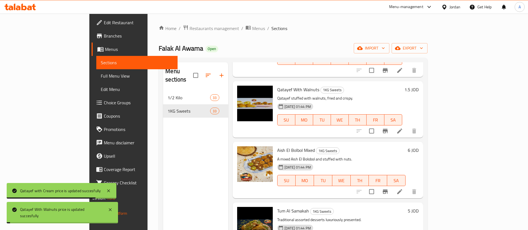
click at [419, 146] on h6 "6 JOD" at bounding box center [413, 150] width 11 height 8
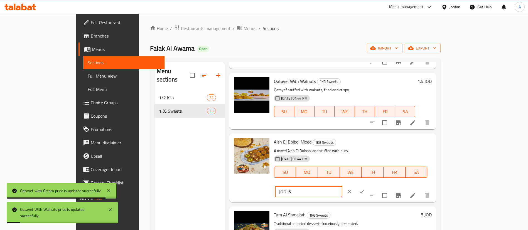
drag, startPoint x: 452, startPoint y: 146, endPoint x: 413, endPoint y: 152, distance: 39.3
click at [376, 186] on div "JOD 6 ​" at bounding box center [325, 192] width 102 height 12
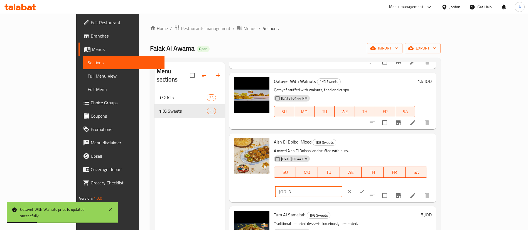
type input "3"
click at [365, 189] on icon "ok" at bounding box center [362, 192] width 6 height 6
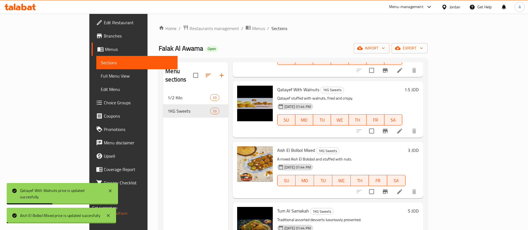
scroll to position [1169, 0]
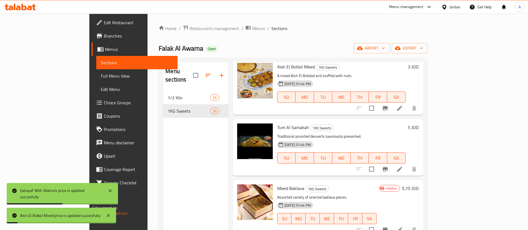
click at [419, 124] on h6 "5 JOD" at bounding box center [413, 128] width 11 height 8
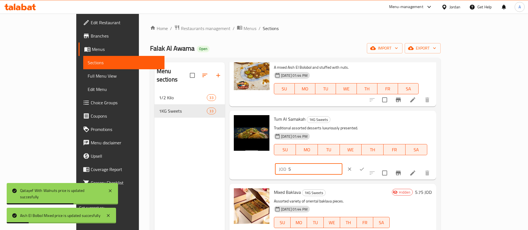
drag, startPoint x: 454, startPoint y: 121, endPoint x: 360, endPoint y: 126, distance: 93.7
click at [363, 127] on div "Tum Al Samakah 1KG Sweets Traditional assorted desserts luxuriously presented. …" at bounding box center [353, 145] width 162 height 64
type input "2.5"
click at [368, 163] on button "ok" at bounding box center [362, 169] width 12 height 12
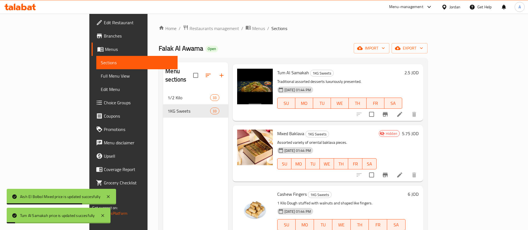
scroll to position [1211, 0]
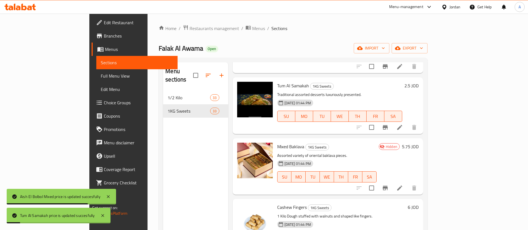
click at [419, 143] on h6 "5.75 JOD" at bounding box center [410, 147] width 17 height 8
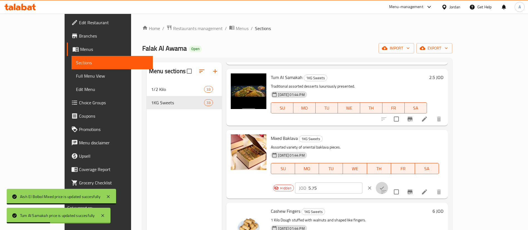
click at [385, 185] on icon "ok" at bounding box center [382, 188] width 6 height 6
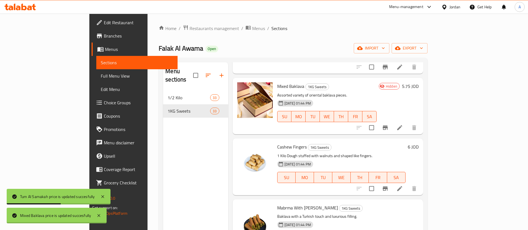
scroll to position [1294, 0]
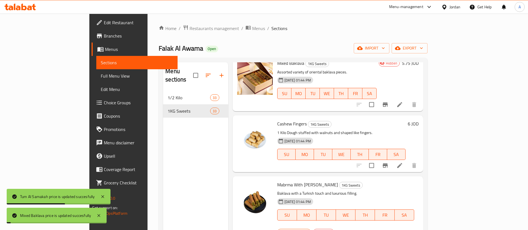
click at [419, 120] on h6 "6 JOD" at bounding box center [413, 124] width 11 height 8
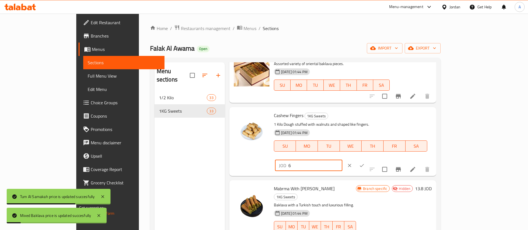
drag, startPoint x: 390, startPoint y: 121, endPoint x: 377, endPoint y: 121, distance: 13.6
click at [379, 121] on div "Cashew Fingers 1KG Sweets 1 Kilo Dough stuffed with walnuts and shaped like fin…" at bounding box center [353, 141] width 162 height 64
type input "3"
click at [368, 159] on button "ok" at bounding box center [362, 165] width 12 height 12
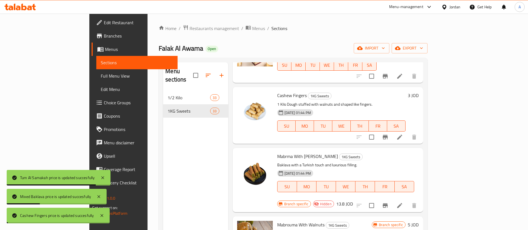
scroll to position [1336, 0]
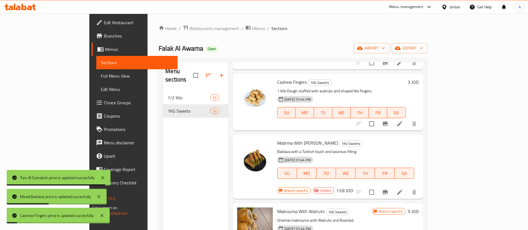
click at [353, 187] on h6 "13.8 JOD" at bounding box center [344, 191] width 17 height 8
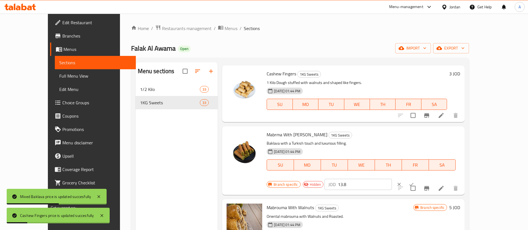
drag, startPoint x: 449, startPoint y: 136, endPoint x: 392, endPoint y: 139, distance: 56.6
click at [394, 178] on div "Branch specific Hidden JOD 13.8 ​" at bounding box center [346, 184] width 159 height 12
type input "7"
click at [414, 182] on icon "ok" at bounding box center [412, 185] width 6 height 6
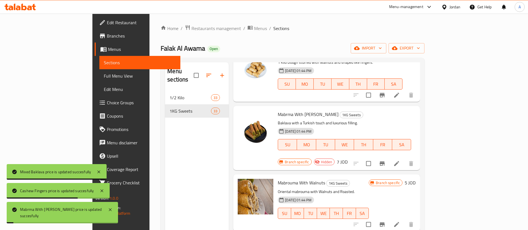
scroll to position [1378, 0]
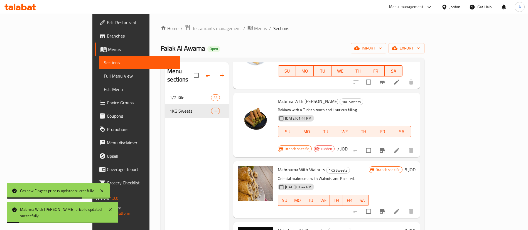
click at [416, 166] on h6 "5 JOD" at bounding box center [410, 170] width 11 height 8
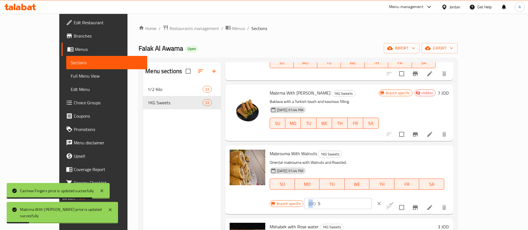
drag, startPoint x: 397, startPoint y: 158, endPoint x: 392, endPoint y: 152, distance: 7.9
click at [394, 198] on div "Branch specific JOD 5 ​" at bounding box center [338, 204] width 136 height 12
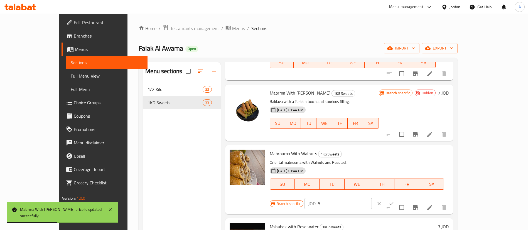
click at [372, 198] on input "5" at bounding box center [345, 203] width 54 height 11
type input "2.5"
click at [394, 202] on icon "ok" at bounding box center [391, 203] width 4 height 3
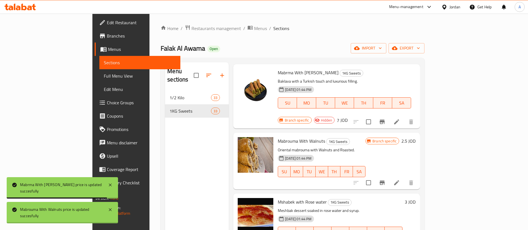
scroll to position [1461, 0]
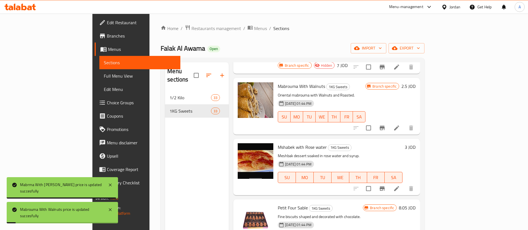
click at [416, 143] on div "3 JOD" at bounding box center [408, 167] width 13 height 48
click at [416, 143] on h6 "3 JOD" at bounding box center [410, 147] width 11 height 8
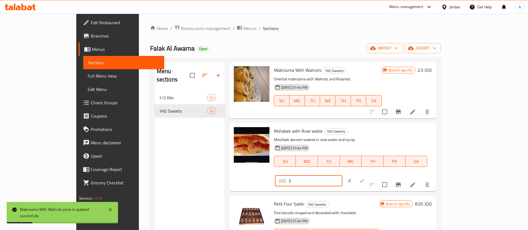
drag, startPoint x: 410, startPoint y: 134, endPoint x: 393, endPoint y: 134, distance: 17.3
click at [395, 134] on div "Mshabek with Rose water 1KG Sweets Meshbak dessert soaked in rose water and syr…" at bounding box center [353, 157] width 162 height 64
type input "1.5"
click at [365, 178] on icon "ok" at bounding box center [362, 181] width 6 height 6
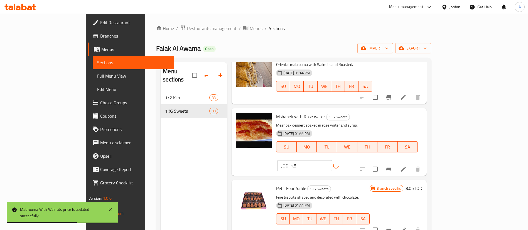
scroll to position [1545, 0]
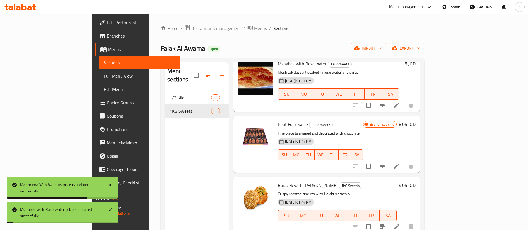
click at [416, 121] on h6 "8.05 JOD" at bounding box center [407, 125] width 17 height 8
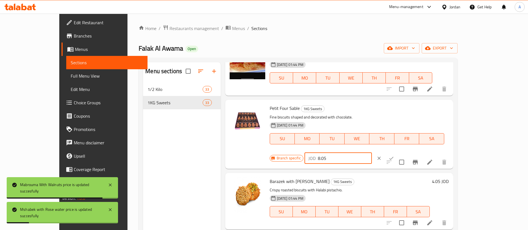
drag, startPoint x: 443, startPoint y: 110, endPoint x: 343, endPoint y: 112, distance: 99.4
click at [347, 112] on div "Petit Four Sable 1KG Sweets Fine biscuits shaped and decorated with chocolate. …" at bounding box center [358, 134] width 183 height 64
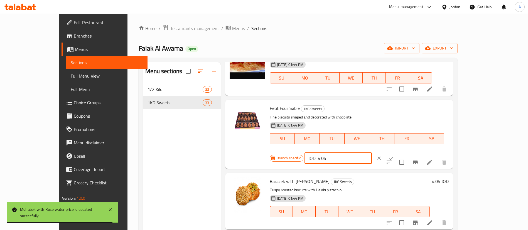
type input "4.05"
click at [397, 152] on button "ok" at bounding box center [391, 158] width 12 height 12
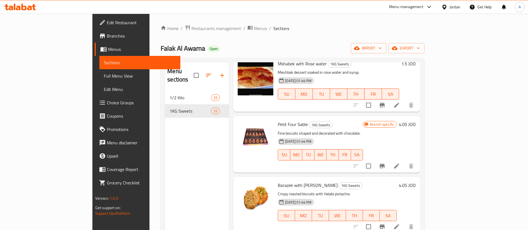
click at [416, 181] on h6 "4.05 JOD" at bounding box center [407, 185] width 17 height 8
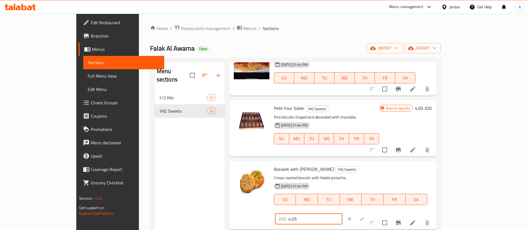
drag, startPoint x: 454, startPoint y: 169, endPoint x: 354, endPoint y: 171, distance: 100.2
click at [353, 173] on div "Barazek with Halabi Pistachio 1KG Sweets Crispy roasted biscuits with Halabi pi…" at bounding box center [353, 195] width 162 height 64
type input "2.05"
click at [376, 213] on div "JOD 2.05 ​" at bounding box center [325, 219] width 101 height 12
click at [368, 213] on button "ok" at bounding box center [362, 219] width 12 height 12
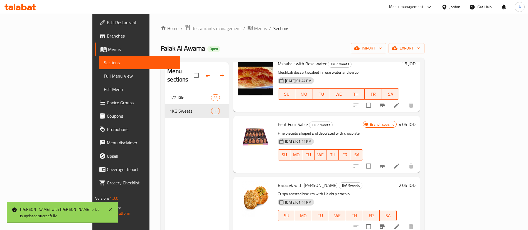
scroll to position [1628, 0]
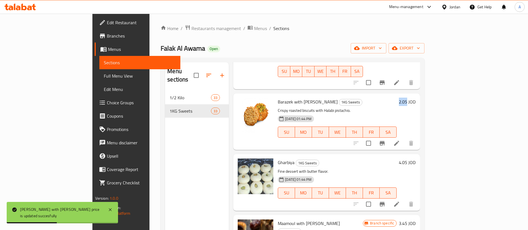
drag, startPoint x: 484, startPoint y: 85, endPoint x: 493, endPoint y: 86, distance: 9.3
click at [416, 98] on div "2.05 JOD" at bounding box center [406, 102] width 19 height 8
copy h6 "2.05"
click at [416, 159] on h6 "4.05 JOD" at bounding box center [407, 163] width 17 height 8
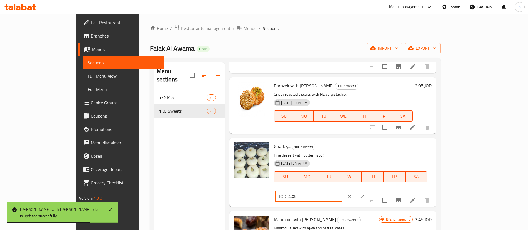
drag, startPoint x: 433, startPoint y: 148, endPoint x: 398, endPoint y: 147, distance: 35.1
click at [401, 147] on div "Gharbiya 1KG Sweets Fine dessert with butter flavor. 24-08-2025 01:44 PM SU MO …" at bounding box center [353, 172] width 162 height 64
paste input "2"
type input "2.05"
click at [365, 194] on icon "ok" at bounding box center [362, 197] width 6 height 6
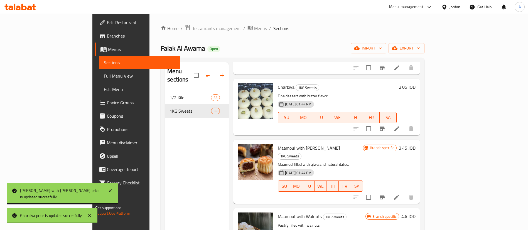
scroll to position [1712, 0]
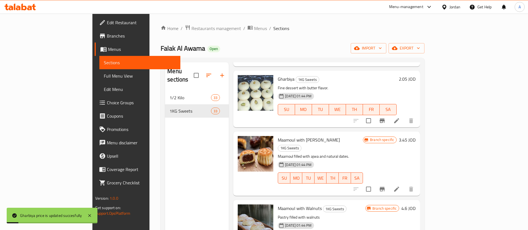
click at [416, 136] on h6 "3.45 JOD" at bounding box center [407, 140] width 17 height 8
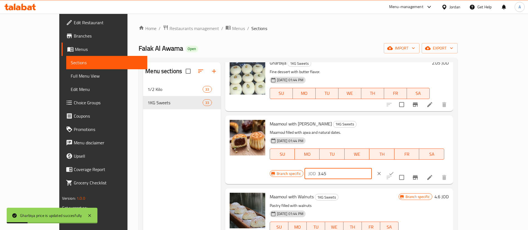
drag, startPoint x: 444, startPoint y: 126, endPoint x: 402, endPoint y: 132, distance: 42.7
click at [400, 168] on div "Branch specific JOD 3.45 ​" at bounding box center [338, 174] width 136 height 12
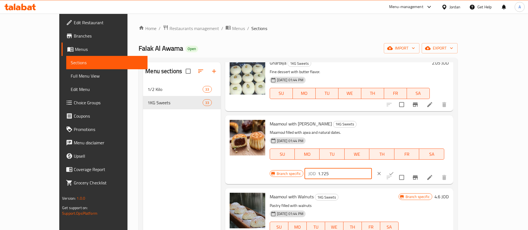
type input "1.725"
click at [397, 168] on button "ok" at bounding box center [391, 174] width 12 height 12
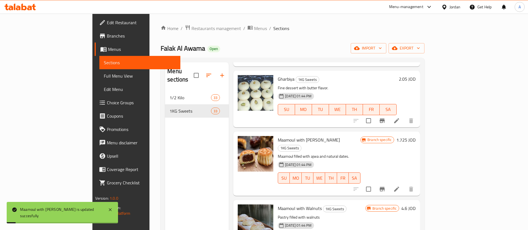
click at [416, 205] on h6 "4.6 JOD" at bounding box center [408, 209] width 14 height 8
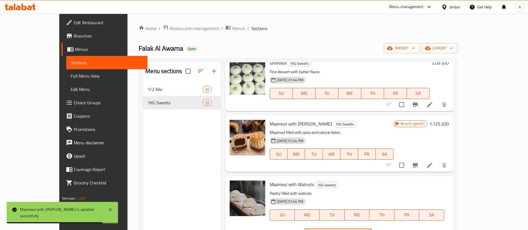
drag, startPoint x: 400, startPoint y: 190, endPoint x: 370, endPoint y: 187, distance: 29.7
click at [372, 188] on div "Maamoul with Walnuts 1KG Sweets Pastry filled with walnuts 24-08-2025 01:44 PM …" at bounding box center [358, 210] width 183 height 64
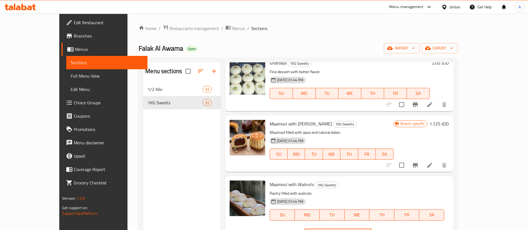
type input "2.3"
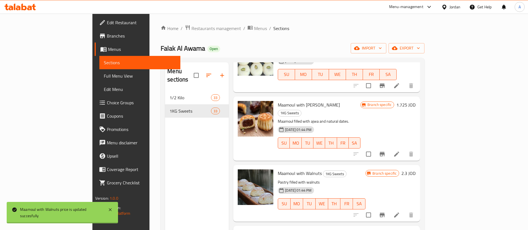
scroll to position [1774, 0]
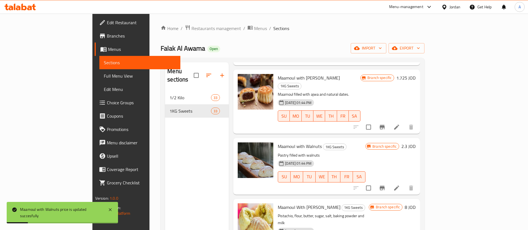
click at [416, 203] on h6 "8 JOD" at bounding box center [410, 207] width 11 height 8
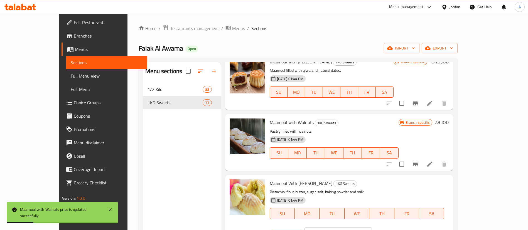
drag, startPoint x: 427, startPoint y: 187, endPoint x: 370, endPoint y: 187, distance: 56.2
click at [375, 187] on div "Maamoul With Halabi Pistachio 1KG Sweets Pistachio, flour, butter, sugar, salt,…" at bounding box center [358, 209] width 183 height 64
type input "4"
click at [397, 227] on button "ok" at bounding box center [391, 233] width 12 height 12
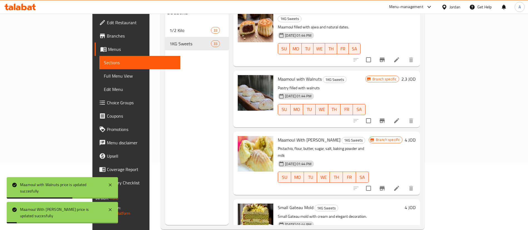
scroll to position [78, 0]
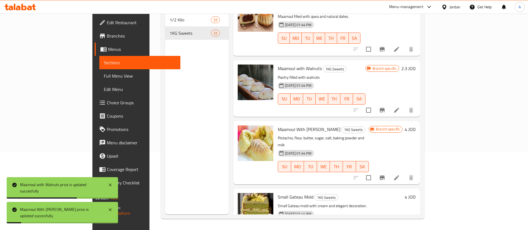
click at [416, 193] on h6 "4 JOD" at bounding box center [410, 197] width 11 height 8
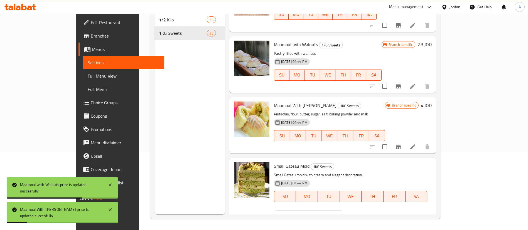
drag, startPoint x: 441, startPoint y: 171, endPoint x: 397, endPoint y: 171, distance: 43.4
click at [397, 171] on div "Small Gateau Mold 1KG Sweets Small Gateau mold with cream and elegant decoratio…" at bounding box center [353, 192] width 162 height 64
type input "2"
click at [368, 210] on button "ok" at bounding box center [362, 216] width 12 height 12
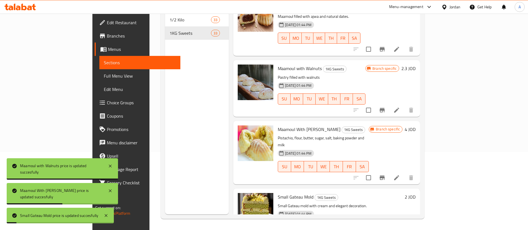
scroll to position [0, 0]
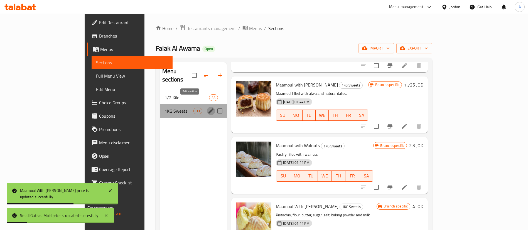
click at [208, 109] on icon "edit" at bounding box center [210, 111] width 5 height 5
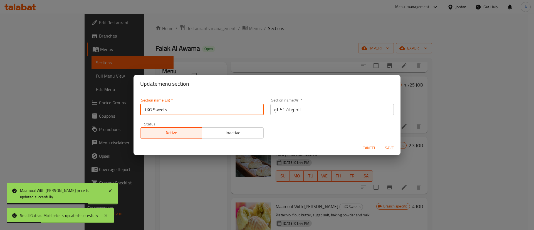
click at [147, 112] on input "1KG Sweets" at bounding box center [202, 109] width 124 height 11
type input "1/2KG Sweets"
click at [325, 110] on input "الحلويات 1كيلو" at bounding box center [333, 109] width 124 height 11
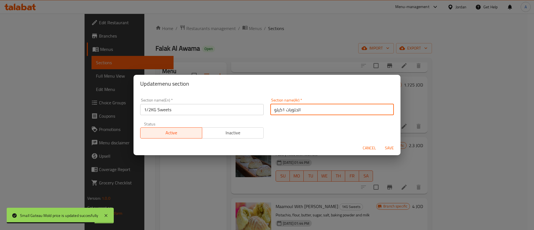
click at [280, 110] on input "الحلويات 1كيلو" at bounding box center [333, 109] width 124 height 11
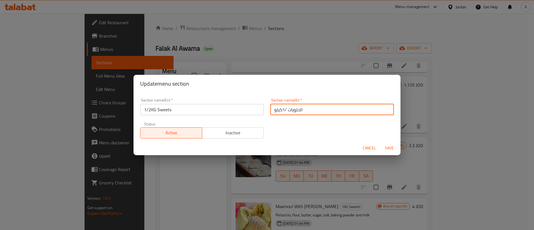
type input "الحلويات 1كيلو"
drag, startPoint x: 312, startPoint y: 110, endPoint x: 255, endPoint y: 110, distance: 57.1
click at [258, 113] on div "Section name(En)   * 1/2KG Sweets Section name(En) * Section name(Ar)   * الحلو…" at bounding box center [267, 118] width 260 height 47
click at [211, 111] on input "1/2KG Sweets" at bounding box center [202, 109] width 124 height 11
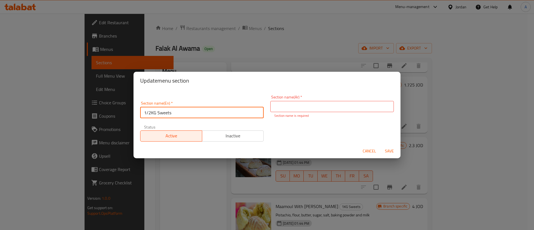
click at [211, 111] on input "1/2KG Sweets" at bounding box center [202, 112] width 124 height 11
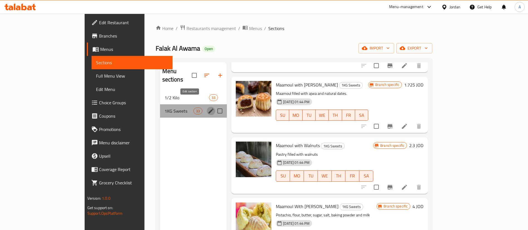
click at [208, 109] on icon "edit" at bounding box center [210, 111] width 5 height 5
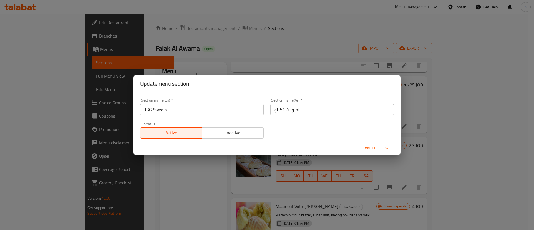
drag, startPoint x: 217, startPoint y: 113, endPoint x: 259, endPoint y: 112, distance: 42.0
click at [217, 112] on input "1KG Sweets" at bounding box center [202, 109] width 124 height 11
drag, startPoint x: 218, startPoint y: 110, endPoint x: 53, endPoint y: 110, distance: 165.6
click at [55, 110] on div "Update menu section Section name(En)   * 1KG Sweets Section name(En) * Section …" at bounding box center [267, 115] width 534 height 230
paste input "/2"
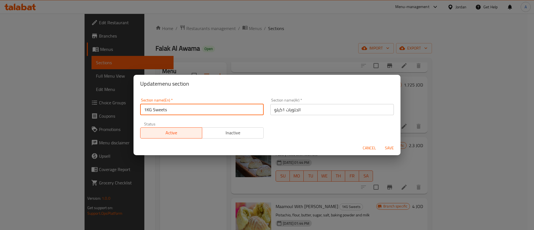
type input "1/2KG Sweets"
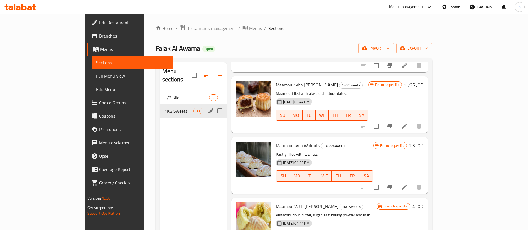
click at [208, 108] on icon "edit" at bounding box center [211, 111] width 7 height 7
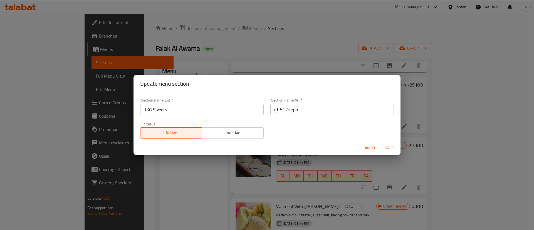
click at [228, 111] on input "1KG Sweets" at bounding box center [202, 109] width 124 height 11
drag, startPoint x: 228, startPoint y: 111, endPoint x: 139, endPoint y: 112, distance: 89.6
click at [109, 111] on div "Update menu section Section name(En)   * 1KG Sweets Section name(En) * Section …" at bounding box center [267, 115] width 534 height 230
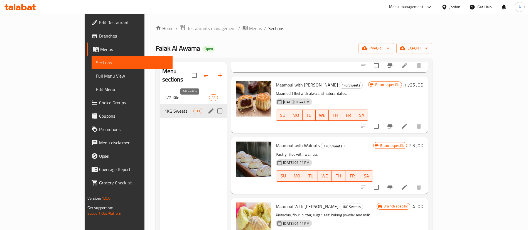
click at [214, 105] on input "Menu sections" at bounding box center [220, 111] width 12 height 12
checkbox input "true"
click at [208, 108] on icon "edit" at bounding box center [211, 111] width 7 height 7
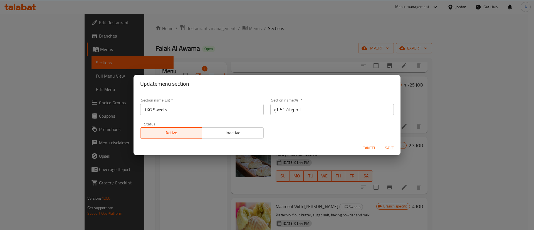
click at [198, 102] on div "Section name(En)   * 1KG Sweets Section name(En) *" at bounding box center [202, 106] width 124 height 17
click at [193, 107] on input "1KG Sweets" at bounding box center [202, 109] width 124 height 11
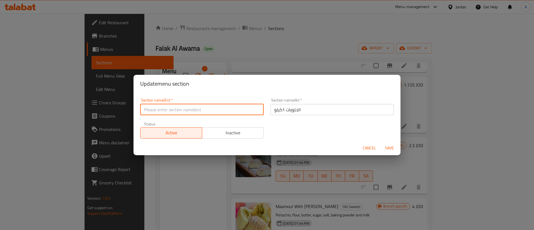
paste input "1/2KG Sweets"
type input "1/2KG Sweets"
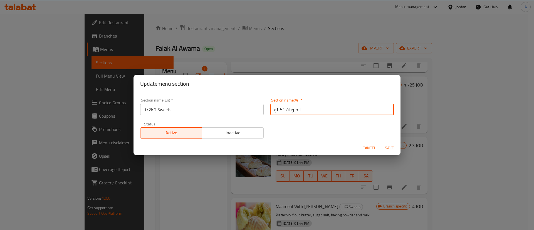
paste input "نصف كيلو حلويات"
type input "نصف كيلو حلويات"
click at [381, 143] on button "Save" at bounding box center [390, 148] width 18 height 10
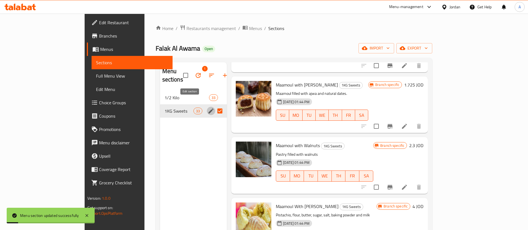
drag, startPoint x: 161, startPoint y: 126, endPoint x: 186, endPoint y: 104, distance: 32.9
click at [162, 125] on div "Menu sections 1 1/2 Kilo 33 1KG Sweets 33" at bounding box center [193, 177] width 67 height 230
click at [214, 105] on input "Menu sections" at bounding box center [220, 111] width 12 height 12
checkbox input "false"
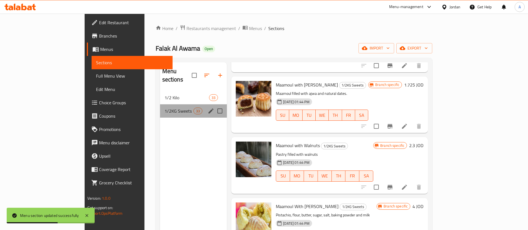
drag, startPoint x: 151, startPoint y: 106, endPoint x: 154, endPoint y: 105, distance: 2.9
click at [160, 106] on div "1/2KG Sweets 33" at bounding box center [193, 110] width 67 height 13
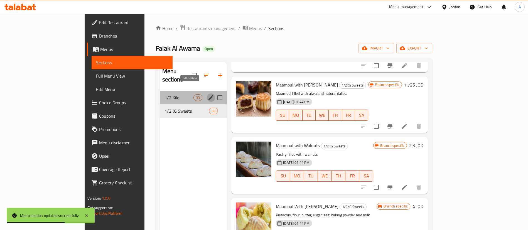
click at [207, 94] on button "edit" at bounding box center [211, 98] width 8 height 8
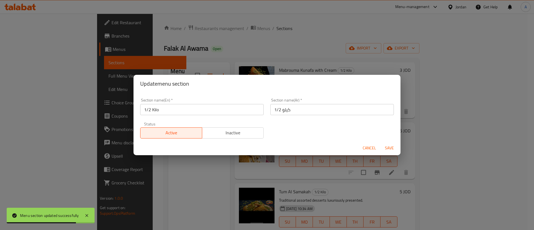
click at [151, 110] on input "1/2 Kilo" at bounding box center [202, 109] width 124 height 11
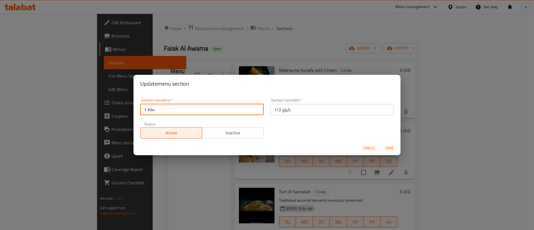
click at [155, 110] on input "1 Kilo" at bounding box center [202, 109] width 124 height 11
click at [161, 109] on input "1 Kilo" at bounding box center [202, 109] width 124 height 11
type input "1 Kilo Sweets"
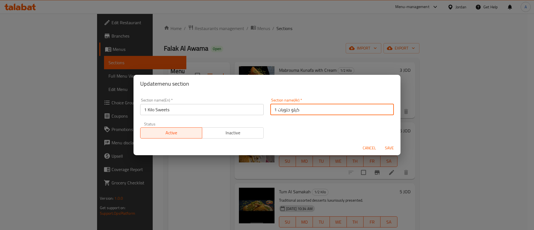
type input "1 كيلو حلويات"
click at [381, 143] on button "Save" at bounding box center [390, 148] width 18 height 10
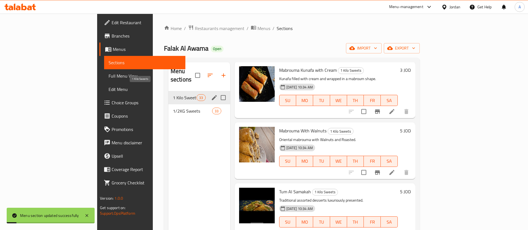
click at [173, 94] on span "1 Kilo Sweets" at bounding box center [185, 97] width 24 height 7
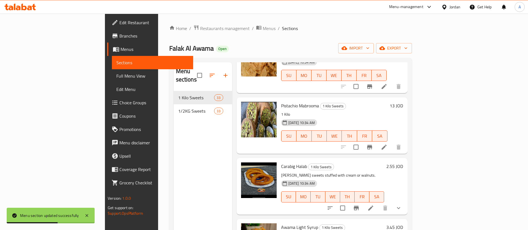
scroll to position [125, 0]
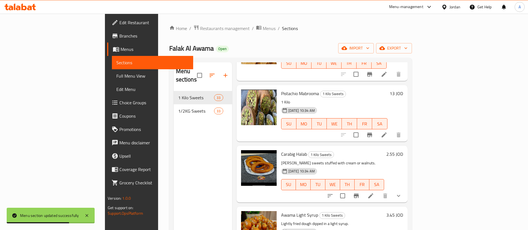
click at [178, 108] on span "1/2KG Sweets" at bounding box center [196, 111] width 36 height 7
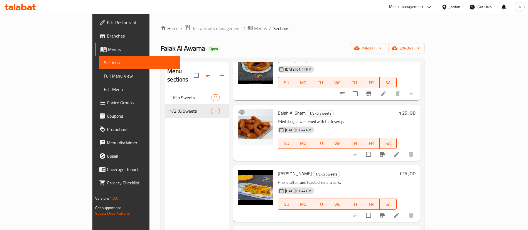
scroll to position [501, 0]
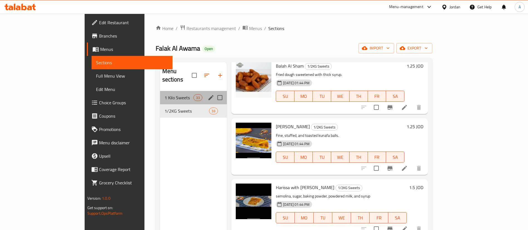
click at [160, 91] on div "1 Kilo Sweets 33" at bounding box center [193, 97] width 67 height 13
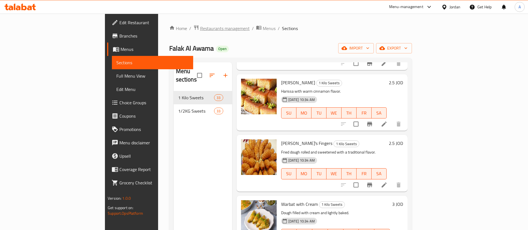
click at [200, 31] on span "Restaurants management" at bounding box center [225, 28] width 50 height 7
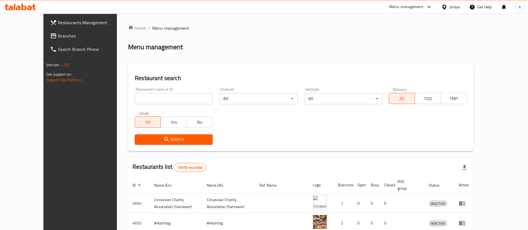
click at [28, 8] on icon at bounding box center [29, 8] width 5 height 5
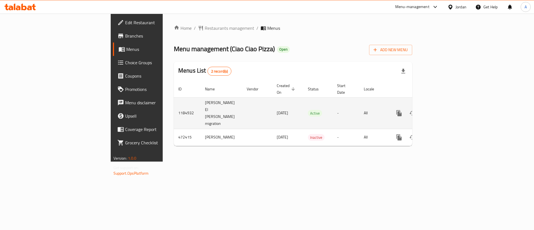
click at [446, 109] on link "enhanced table" at bounding box center [439, 113] width 13 height 13
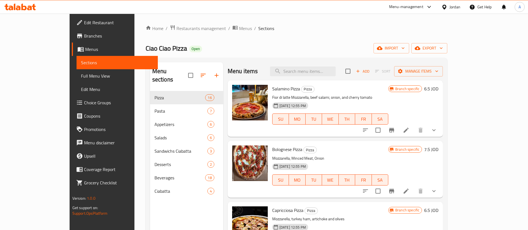
click at [316, 77] on div "Menu items Add Sort Manage items" at bounding box center [335, 71] width 215 height 18
click at [321, 71] on input "search" at bounding box center [303, 72] width 66 height 10
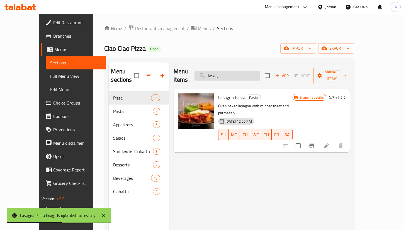
click at [259, 71] on input "lasag" at bounding box center [227, 76] width 66 height 10
drag, startPoint x: 242, startPoint y: 73, endPoint x: 198, endPoint y: 72, distance: 44.3
click at [197, 75] on div "Menu items a Add Sort Manage items" at bounding box center [261, 75] width 176 height 26
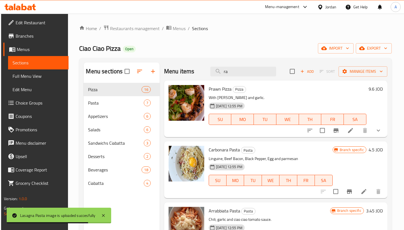
drag, startPoint x: 232, startPoint y: 73, endPoint x: 186, endPoint y: 72, distance: 45.7
click at [190, 72] on div "Menu items ra Add Sort Manage items" at bounding box center [275, 71] width 223 height 18
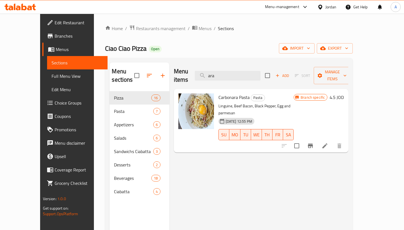
type input "arab"
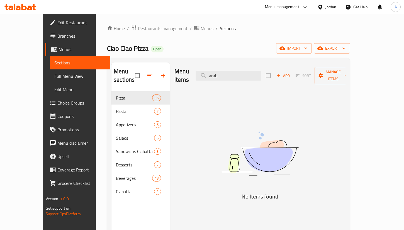
drag, startPoint x: 239, startPoint y: 70, endPoint x: 174, endPoint y: 72, distance: 64.3
click at [178, 73] on div "Menu items arab Add Sort Manage items" at bounding box center [259, 75] width 171 height 26
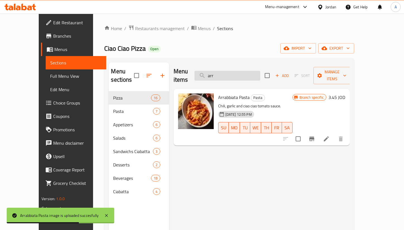
drag, startPoint x: 240, startPoint y: 61, endPoint x: 230, endPoint y: 66, distance: 11.7
click at [227, 63] on div "Menu sections Pizza 16 Pasta 7 Appetizers 6 Salads 6 Sandwichs Ciabatta 3 Desse…" at bounding box center [229, 177] width 250 height 239
drag, startPoint x: 231, startPoint y: 68, endPoint x: 174, endPoint y: 70, distance: 56.8
click at [184, 74] on div "Menu items arr Add Sort Manage items" at bounding box center [261, 75] width 176 height 26
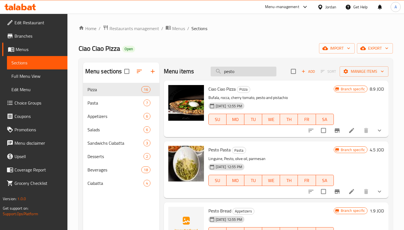
click at [237, 76] on div "Menu items pesto Add Sort Manage items" at bounding box center [276, 71] width 224 height 18
drag, startPoint x: 240, startPoint y: 72, endPoint x: 171, endPoint y: 72, distance: 68.7
click at [171, 72] on div "Menu items pesto Add Sort Manage items" at bounding box center [276, 71] width 224 height 18
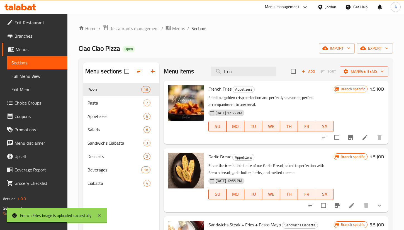
drag, startPoint x: 233, startPoint y: 72, endPoint x: 193, endPoint y: 68, distance: 40.0
click at [202, 72] on div "Menu items fren Add Sort Manage items" at bounding box center [276, 71] width 224 height 18
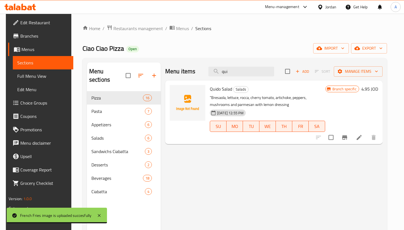
type input "qui"
click at [365, 141] on li at bounding box center [359, 137] width 16 height 10
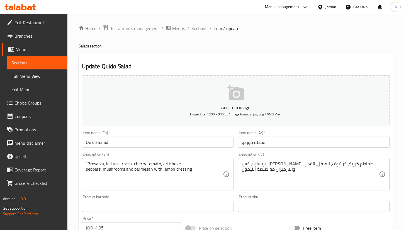
click at [131, 143] on input "Quido Salad" at bounding box center [157, 141] width 151 height 11
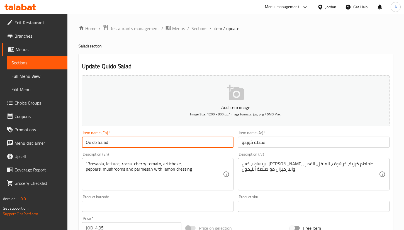
drag, startPoint x: 96, startPoint y: 143, endPoint x: 73, endPoint y: 143, distance: 22.5
click at [73, 143] on div "Home / Restaurants management / Menus / Sections / item / update Salads section…" at bounding box center [235, 204] width 336 height 380
paste input "[PERSON_NAME]"
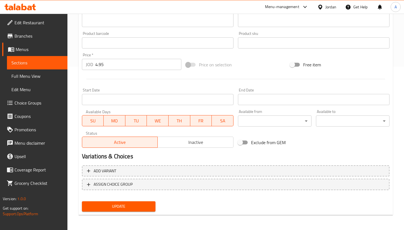
scroll to position [164, 0]
click at [110, 206] on span "Update" at bounding box center [118, 205] width 65 height 7
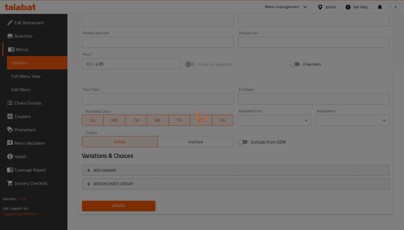
scroll to position [0, 0]
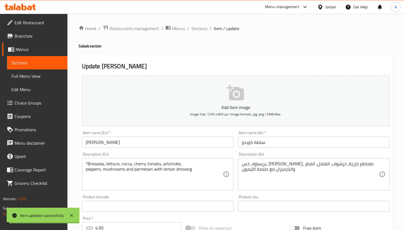
click at [98, 143] on input "[PERSON_NAME]" at bounding box center [157, 141] width 151 height 11
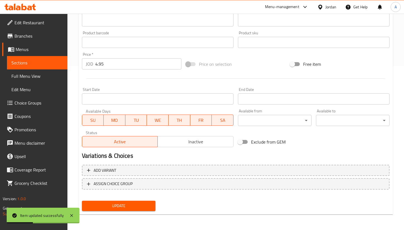
type input "[PERSON_NAME]"
click at [134, 199] on div "Update" at bounding box center [119, 205] width 78 height 15
click at [136, 205] on span "Update" at bounding box center [118, 205] width 65 height 7
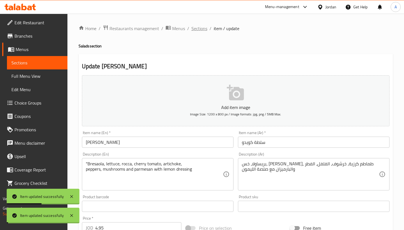
click at [193, 27] on span "Sections" at bounding box center [199, 28] width 16 height 7
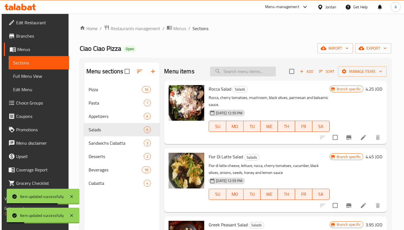
click at [236, 71] on input "search" at bounding box center [243, 72] width 66 height 10
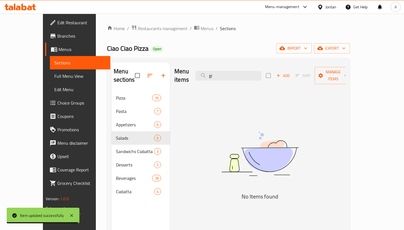
type input "g"
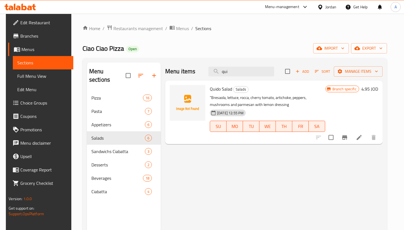
type input "qui"
click at [362, 140] on icon at bounding box center [358, 137] width 7 height 7
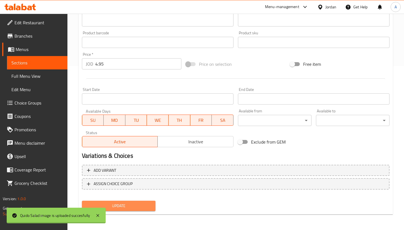
click at [125, 205] on span "Update" at bounding box center [118, 205] width 65 height 7
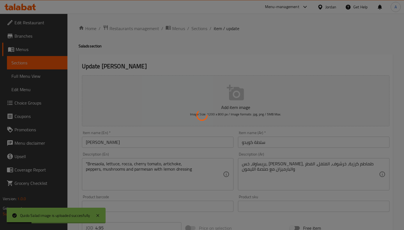
click at [195, 29] on div at bounding box center [202, 115] width 404 height 230
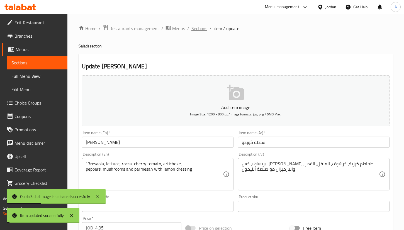
click at [194, 31] on span "Sections" at bounding box center [199, 28] width 16 height 7
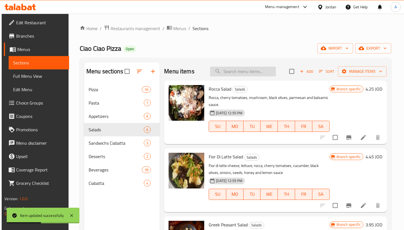
click at [245, 66] on div "Menu items Add Sort Manage items" at bounding box center [275, 71] width 222 height 18
click at [245, 72] on input "search" at bounding box center [243, 72] width 66 height 10
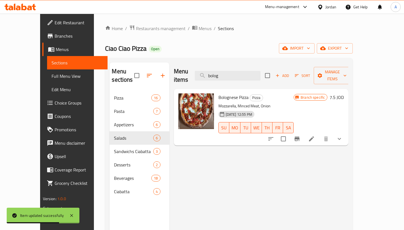
type input "bolog"
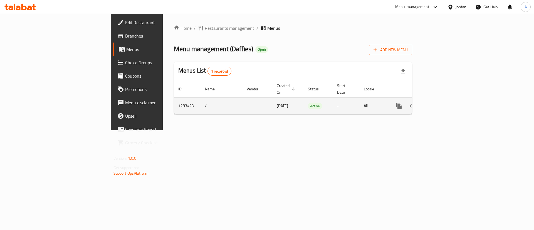
click at [446, 99] on link "enhanced table" at bounding box center [439, 105] width 13 height 13
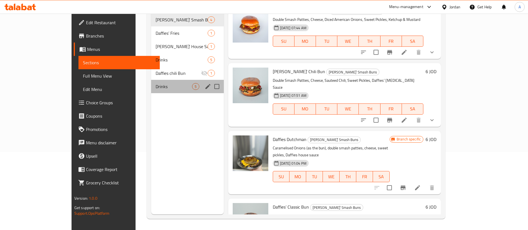
click at [151, 83] on div "Drinks 5" at bounding box center [187, 86] width 72 height 13
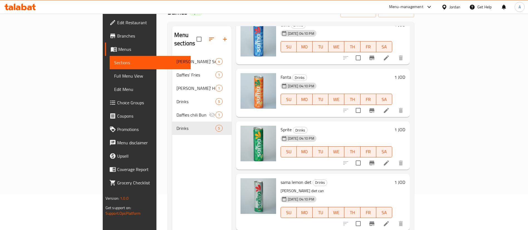
scroll to position [63, 0]
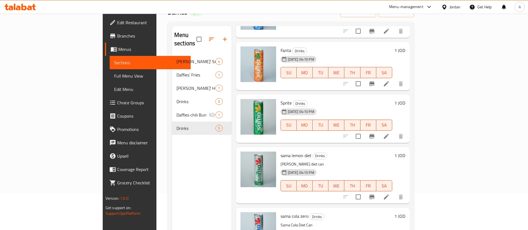
click at [390, 133] on icon at bounding box center [386, 136] width 7 height 7
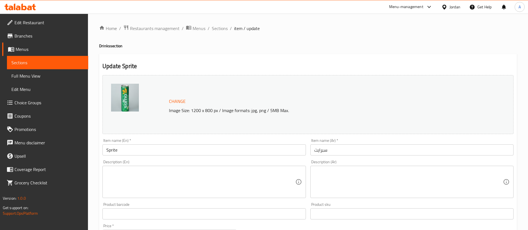
drag, startPoint x: 150, startPoint y: 152, endPoint x: 73, endPoint y: 156, distance: 77.5
click at [78, 156] on div "Edit Restaurant Branches Menus Sections Full Menu View Edit Menu Choice Groups …" at bounding box center [264, 208] width 528 height 388
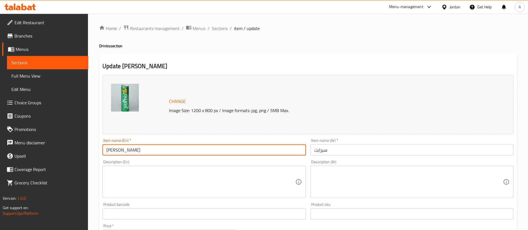
type input "Sama Lemon"
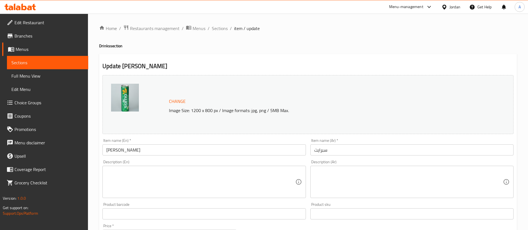
click at [370, 151] on input "سبرايت" at bounding box center [411, 149] width 203 height 11
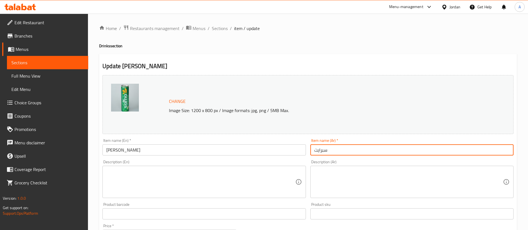
click at [370, 151] on input "سبرايت" at bounding box center [411, 149] width 203 height 11
type input "سما ليمون"
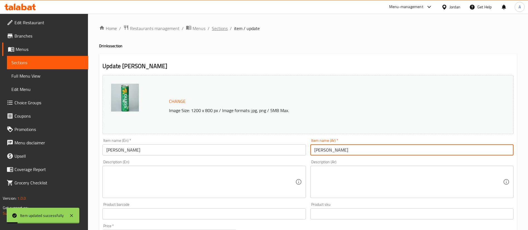
click at [216, 28] on span "Sections" at bounding box center [220, 28] width 16 height 7
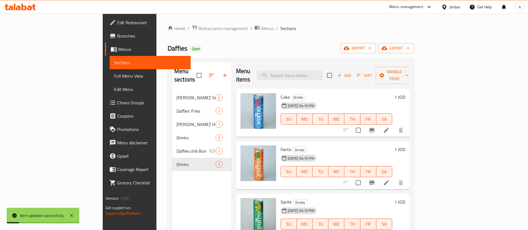
click at [164, 23] on div "Home / Restaurants management / Menus / Sections Daffies Open import export Men…" at bounding box center [290, 161] width 269 height 294
click at [198, 28] on span "Restaurants management" at bounding box center [223, 28] width 50 height 7
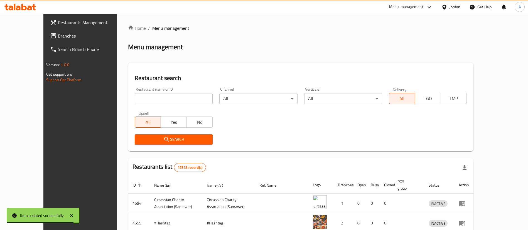
click at [154, 98] on input "search" at bounding box center [174, 98] width 78 height 11
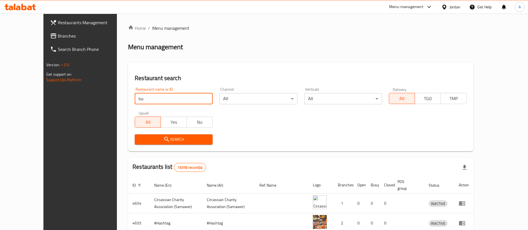
type input "h"
type input "snack hossam"
click button "Search" at bounding box center [174, 139] width 78 height 10
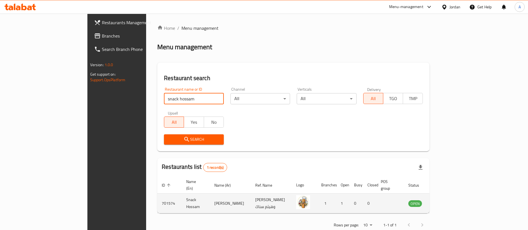
click at [444, 201] on icon "enhanced table" at bounding box center [441, 203] width 6 height 5
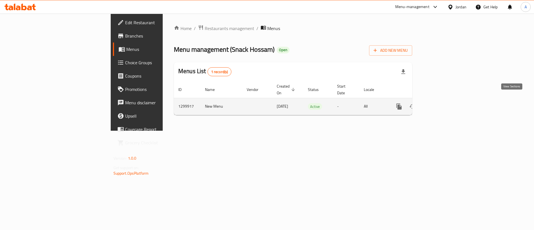
click at [442, 104] on icon "enhanced table" at bounding box center [439, 106] width 5 height 5
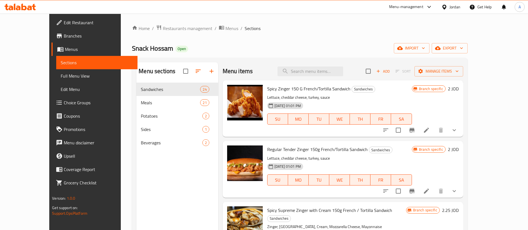
click at [306, 65] on div "Menu items Add Sort Manage items" at bounding box center [343, 71] width 240 height 18
click at [309, 70] on input "search" at bounding box center [310, 72] width 66 height 10
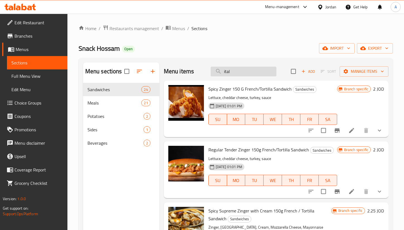
drag, startPoint x: 229, startPoint y: 73, endPoint x: 236, endPoint y: 68, distance: 9.1
click at [230, 70] on input "ital" at bounding box center [243, 72] width 66 height 10
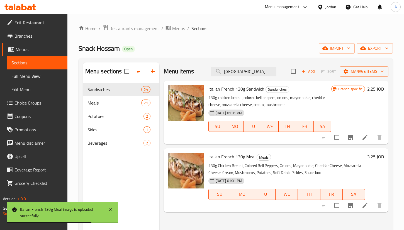
drag, startPoint x: 215, startPoint y: 68, endPoint x: 148, endPoint y: 58, distance: 67.8
click at [168, 66] on div "Menu items itali Add Sort Manage items" at bounding box center [276, 71] width 224 height 18
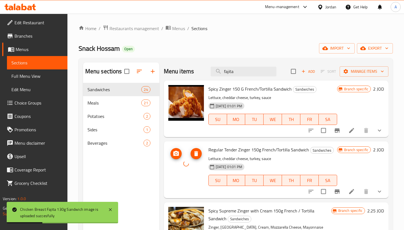
click at [195, 159] on button "delete image" at bounding box center [195, 153] width 11 height 11
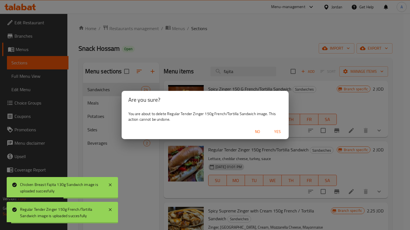
click at [281, 132] on span "Yes" at bounding box center [277, 131] width 13 height 7
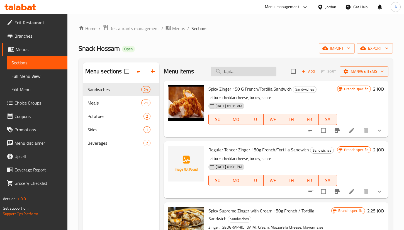
drag, startPoint x: 245, startPoint y: 73, endPoint x: 213, endPoint y: 72, distance: 32.0
click at [213, 72] on input "fajita" at bounding box center [243, 72] width 66 height 10
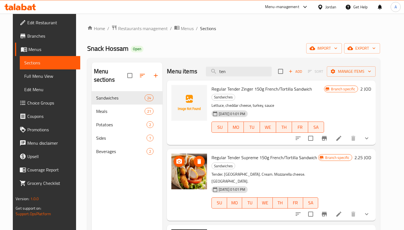
type input "ten"
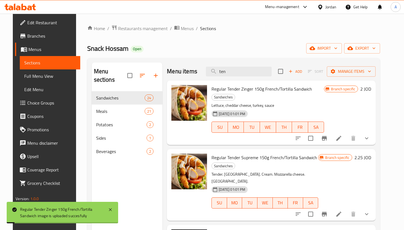
drag, startPoint x: 260, startPoint y: 73, endPoint x: 201, endPoint y: 68, distance: 58.6
click at [198, 71] on div "Menu items ten Add Sort Manage items" at bounding box center [271, 71] width 208 height 18
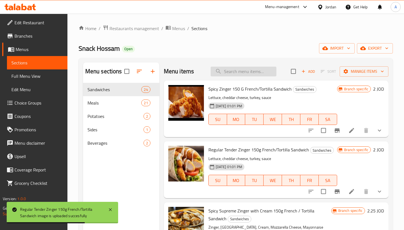
click at [237, 73] on input "search" at bounding box center [243, 72] width 66 height 10
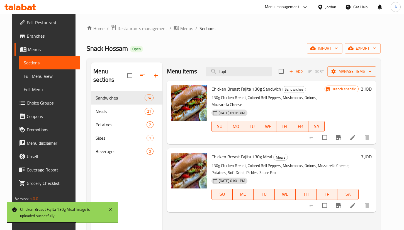
drag, startPoint x: 204, startPoint y: 64, endPoint x: 166, endPoint y: 50, distance: 41.0
click at [190, 61] on div "Menu sections Sandwiches 24 Meals 21 Potatoes 2 Sides 1 Beverages 2 Menu items …" at bounding box center [233, 177] width 293 height 239
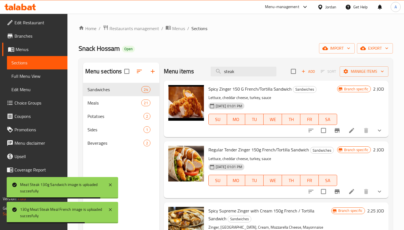
drag, startPoint x: 249, startPoint y: 72, endPoint x: 193, endPoint y: 75, distance: 56.0
click at [199, 76] on div "Menu items steak Add Sort Manage items" at bounding box center [276, 71] width 224 height 18
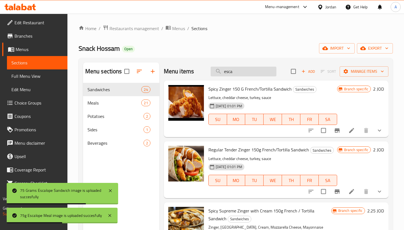
click at [211, 72] on input "esca" at bounding box center [243, 72] width 66 height 10
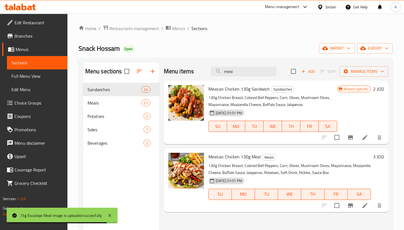
type input "mexi"
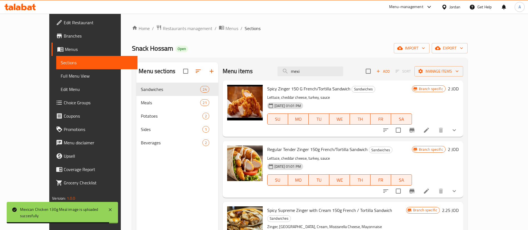
click at [40, 12] on div "Menu-management Jordan Get Help A" at bounding box center [264, 6] width 528 height 13
click at [30, 5] on icon at bounding box center [19, 7] width 31 height 7
